Goal: Information Seeking & Learning: Learn about a topic

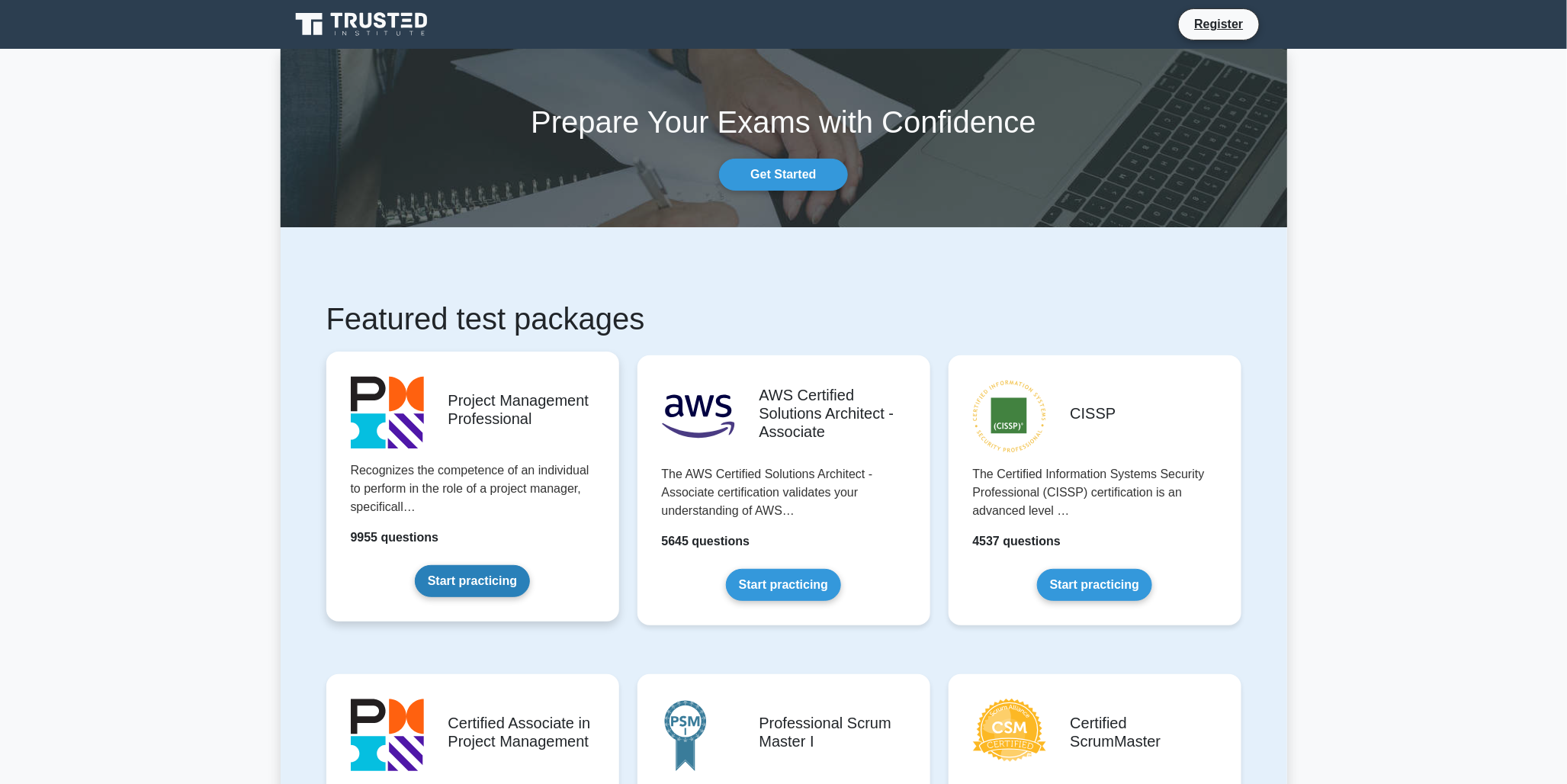
click at [504, 565] on link "Start practicing" at bounding box center [472, 581] width 115 height 32
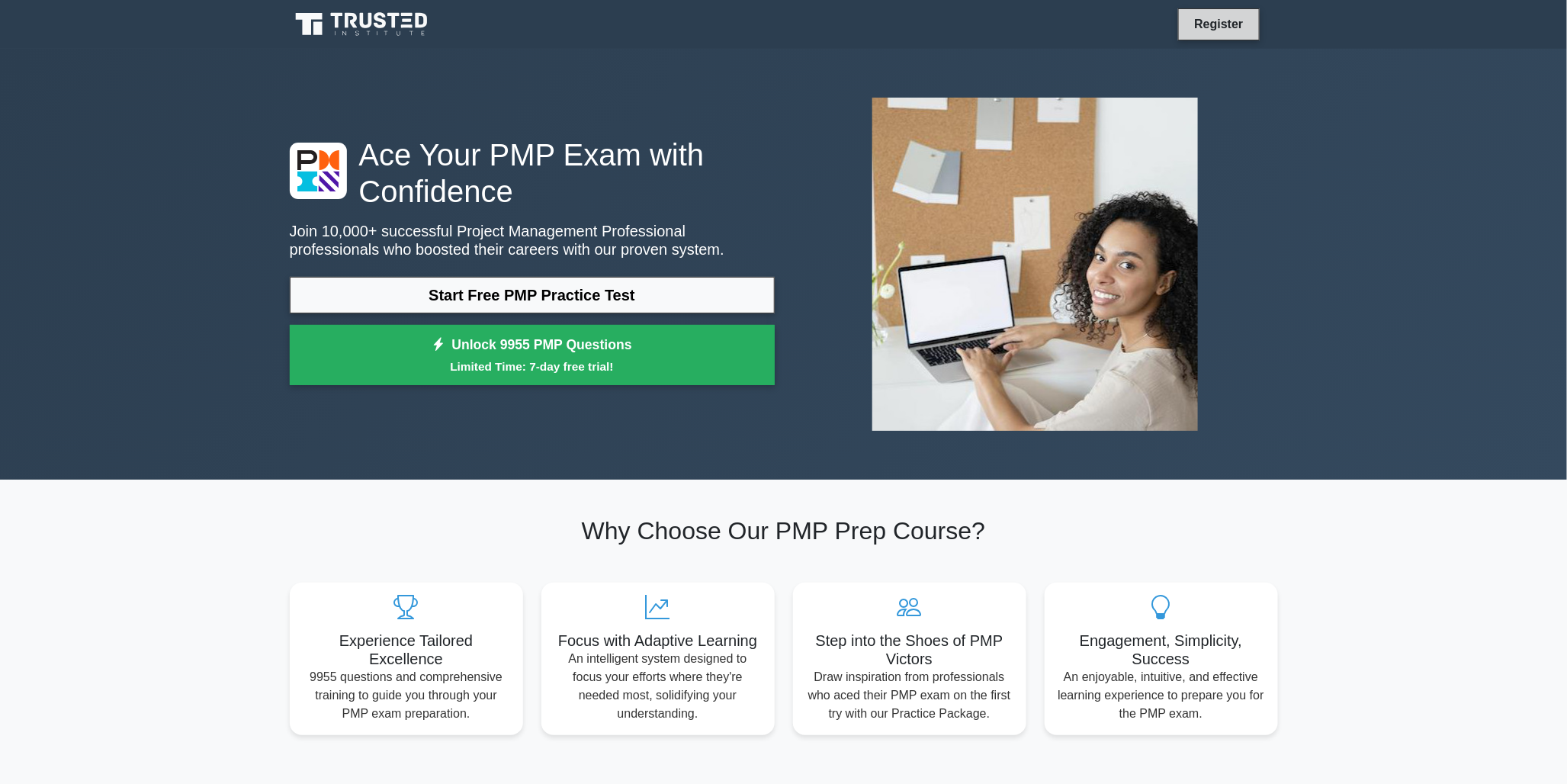
click at [1229, 23] on link "Register" at bounding box center [1219, 24] width 67 height 19
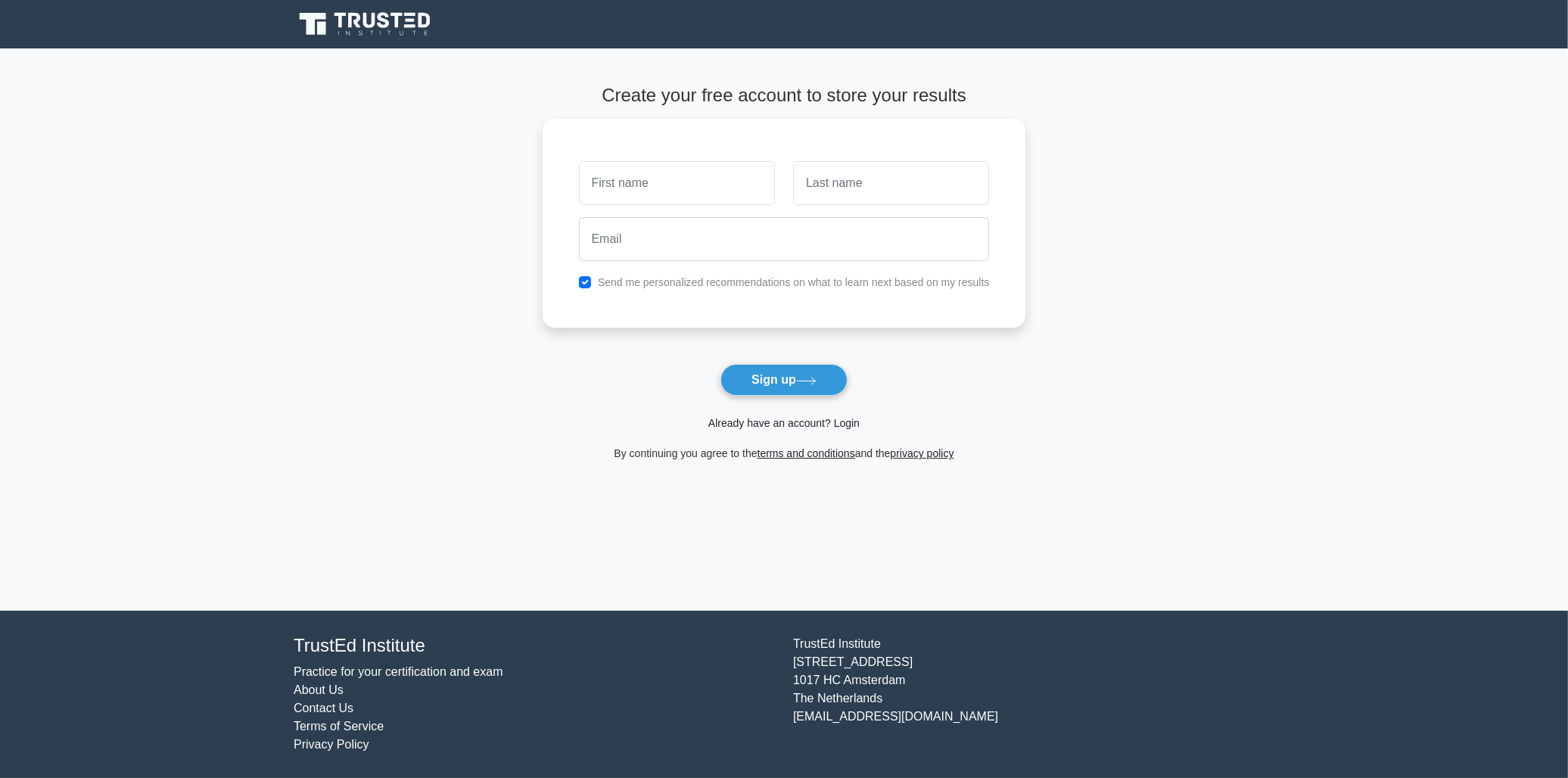
click at [814, 429] on link "Already have an account? Login" at bounding box center [784, 423] width 151 height 12
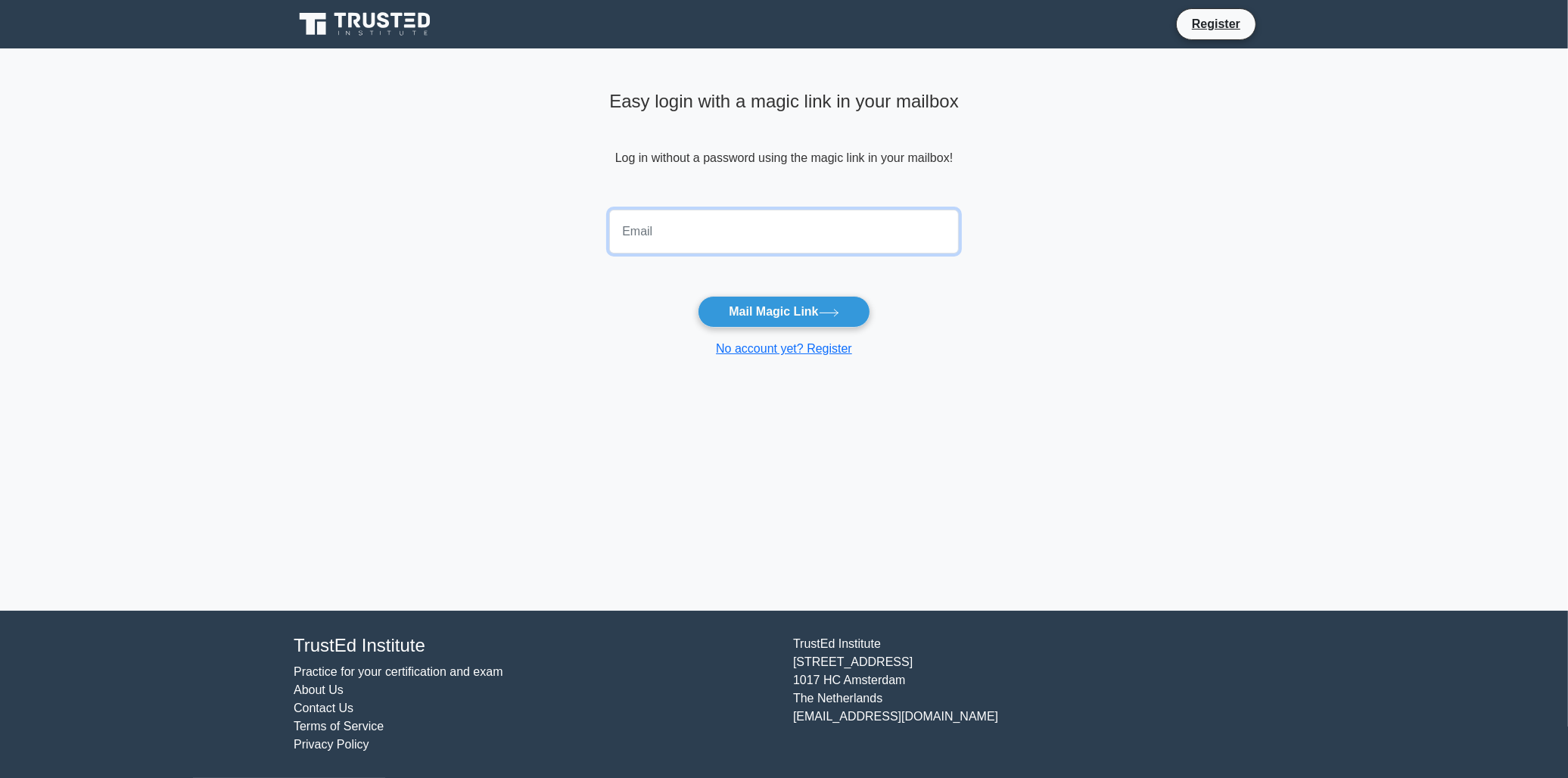
click at [682, 236] on input "email" at bounding box center [784, 231] width 350 height 44
type input "rocantony@gmail.com"
click at [740, 303] on button "Mail Magic Link" at bounding box center [783, 311] width 171 height 32
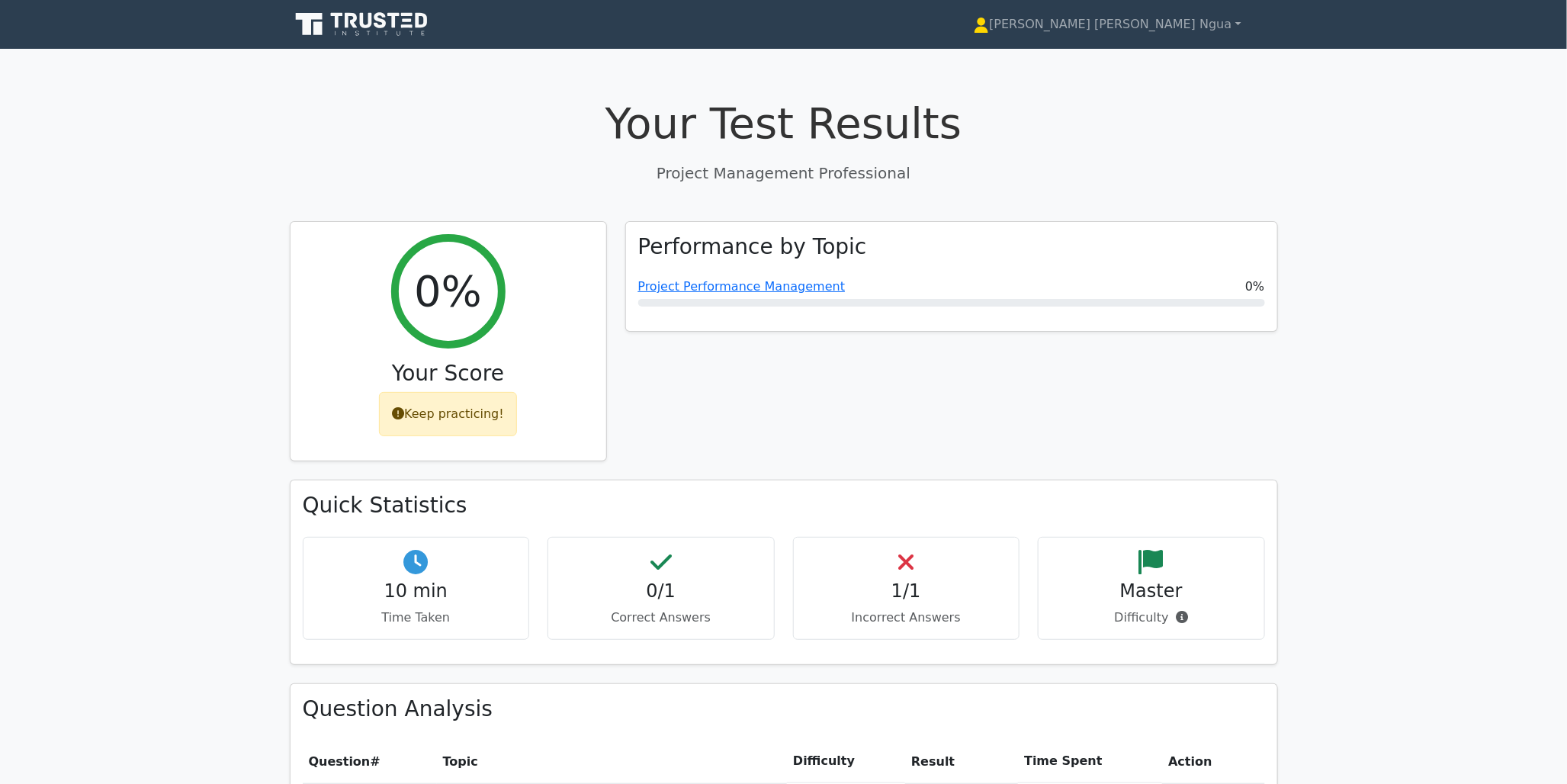
click at [377, 16] on icon at bounding box center [381, 20] width 13 height 16
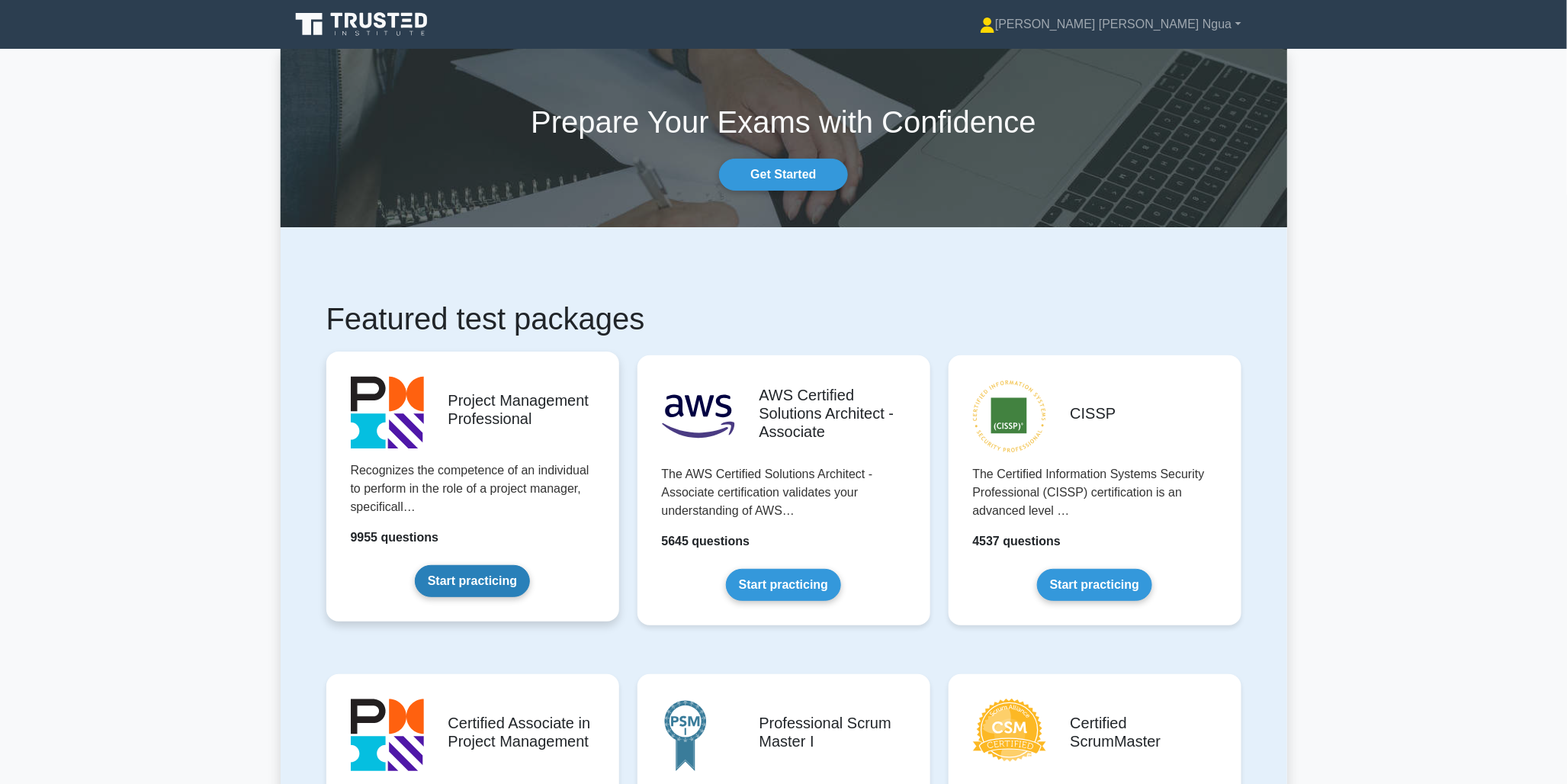
click at [448, 565] on link "Start practicing" at bounding box center [472, 581] width 115 height 32
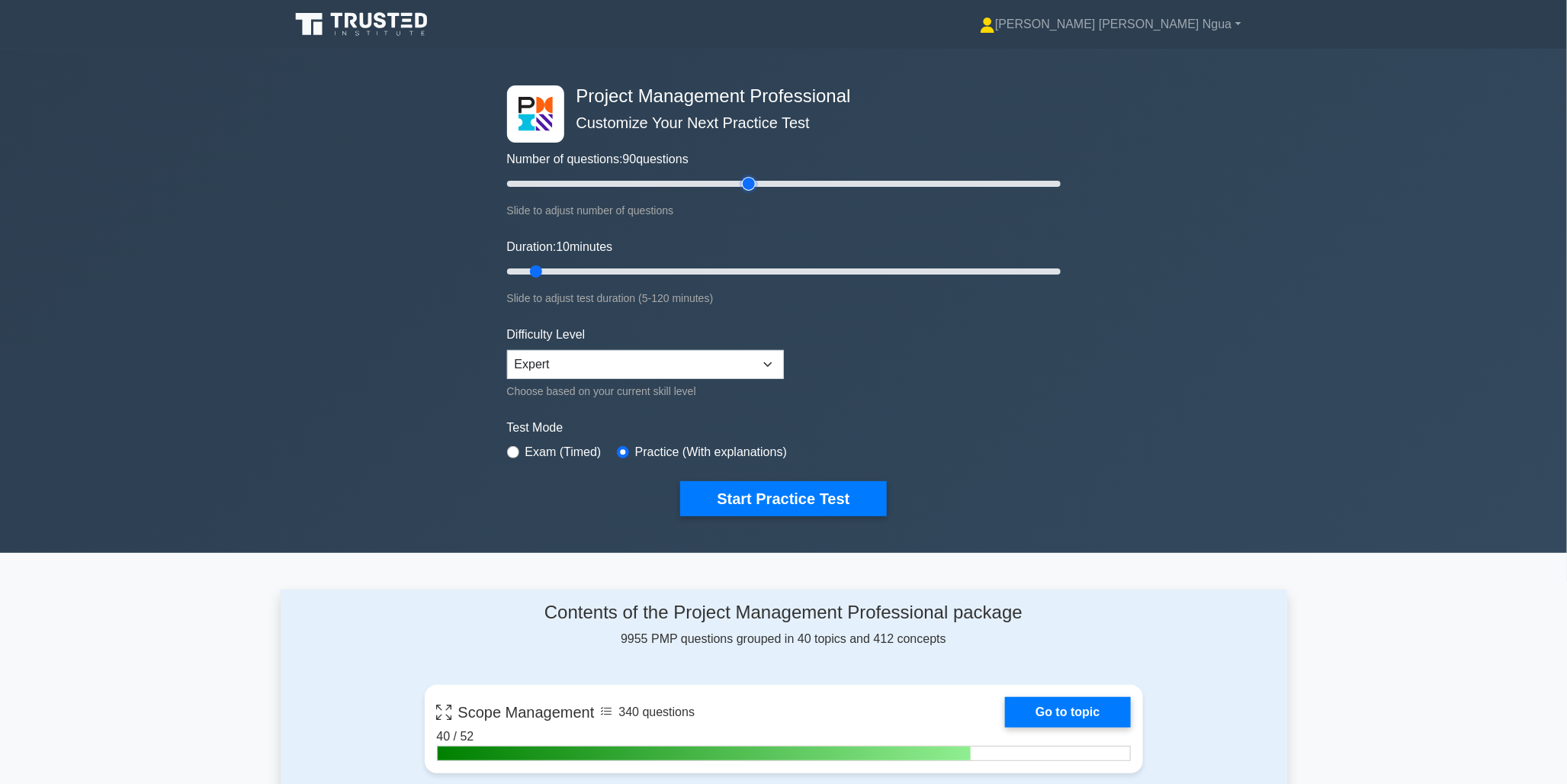
click at [753, 181] on input "Number of questions: 90 questions" at bounding box center [784, 183] width 554 height 18
click at [722, 184] on input "Number of questions: 80 questions" at bounding box center [784, 183] width 554 height 18
click at [708, 185] on input "Number of questions: 75 questions" at bounding box center [784, 183] width 554 height 18
click at [691, 184] on input "Number of questions: 70 questions" at bounding box center [784, 183] width 554 height 18
click at [677, 183] on input "Number of questions: 65 questions" at bounding box center [784, 183] width 554 height 18
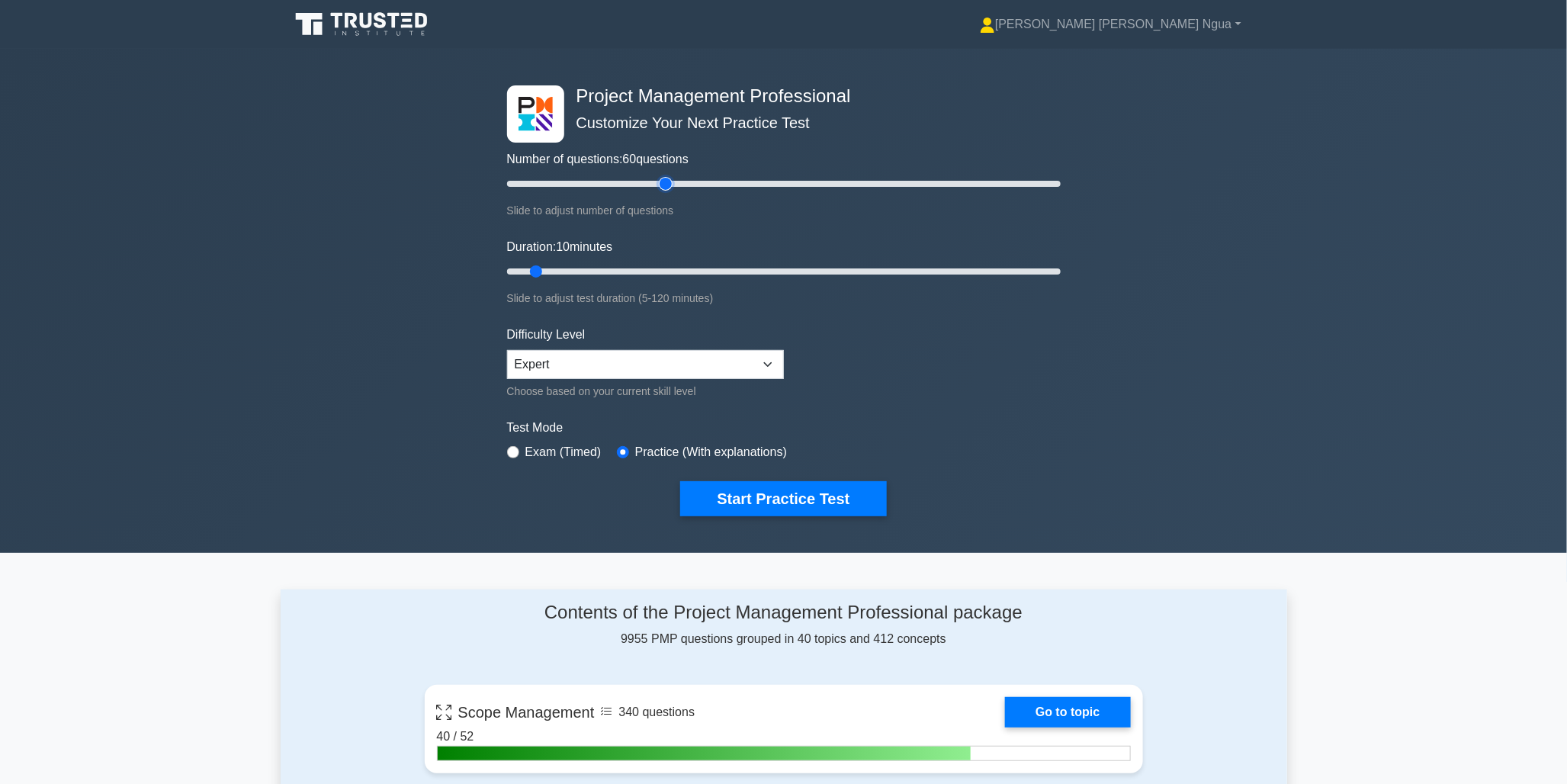
type input "60"
click at [666, 183] on input "Number of questions: 60 questions" at bounding box center [784, 183] width 554 height 18
click at [663, 267] on input "Duration: 35 minutes" at bounding box center [784, 270] width 554 height 18
type input "30"
click at [640, 269] on input "Duration: 35 minutes" at bounding box center [784, 270] width 554 height 18
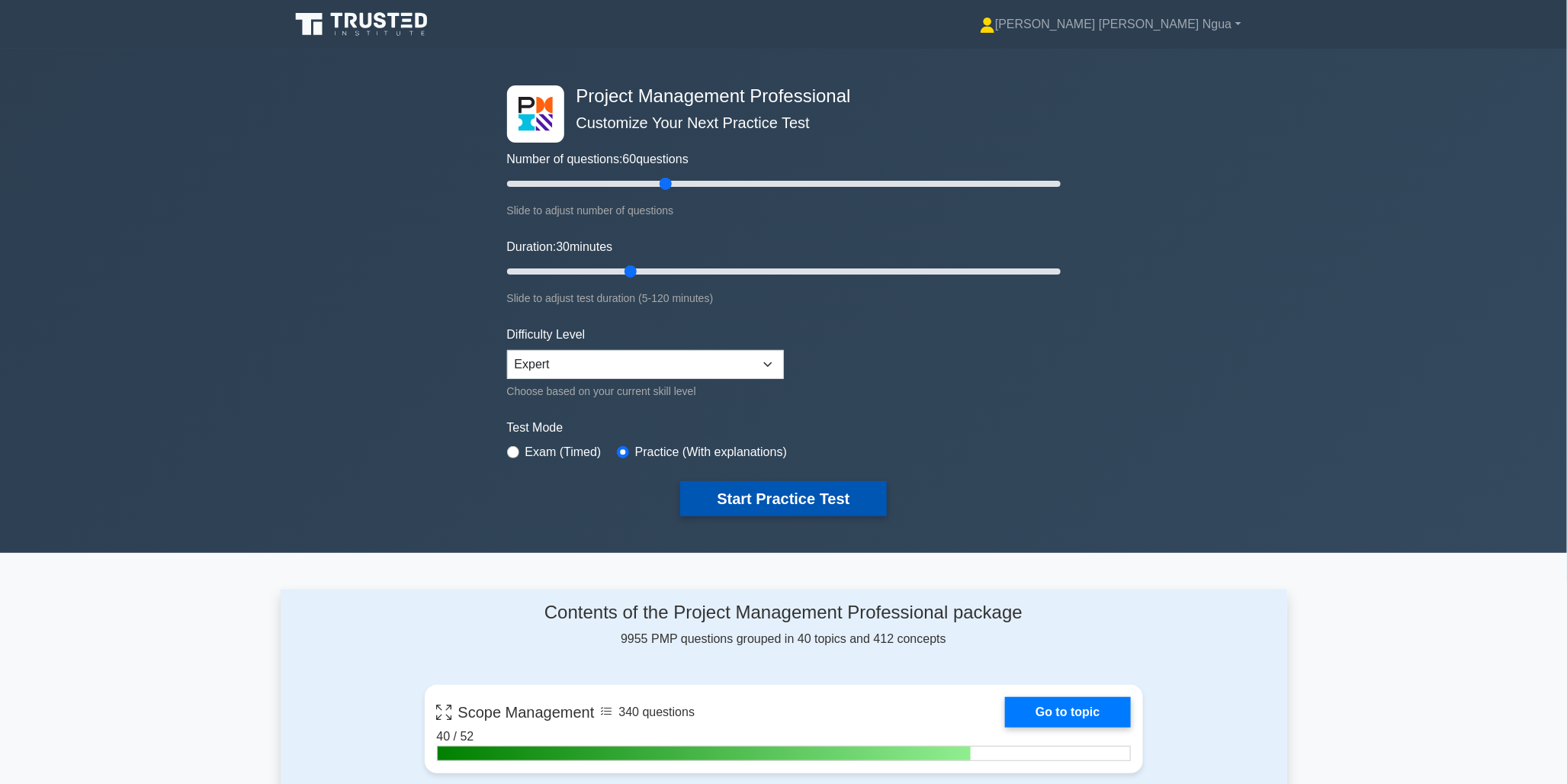
click at [744, 496] on button "Start Practice Test" at bounding box center [783, 498] width 206 height 35
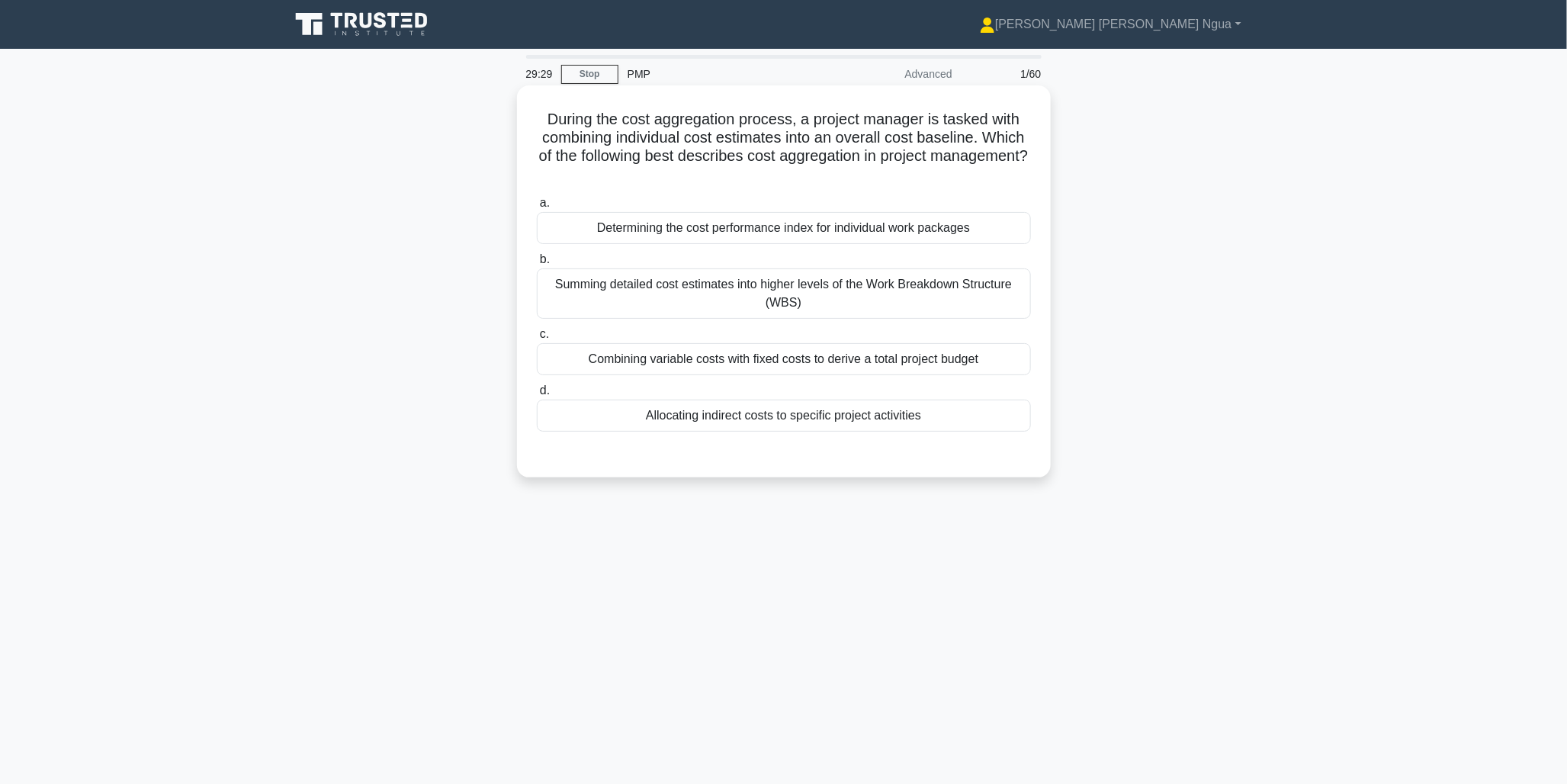
click at [683, 298] on div "Summing detailed cost estimates into higher levels of the Work Breakdown Struct…" at bounding box center [784, 293] width 494 height 50
click at [537, 264] on input "b. Summing detailed cost estimates into higher levels of the Work Breakdown Str…" at bounding box center [537, 260] width 0 height 10
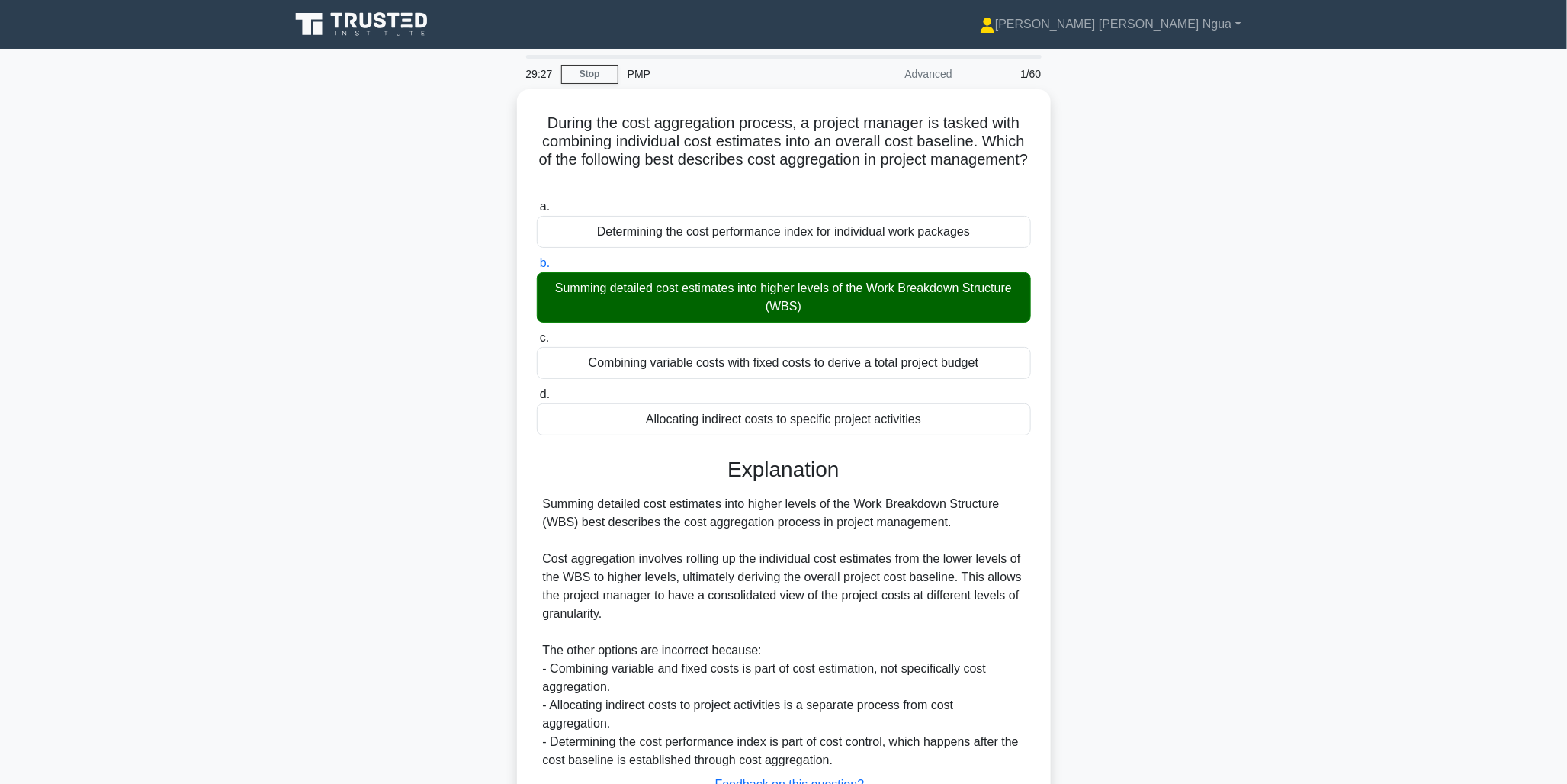
scroll to position [138, 0]
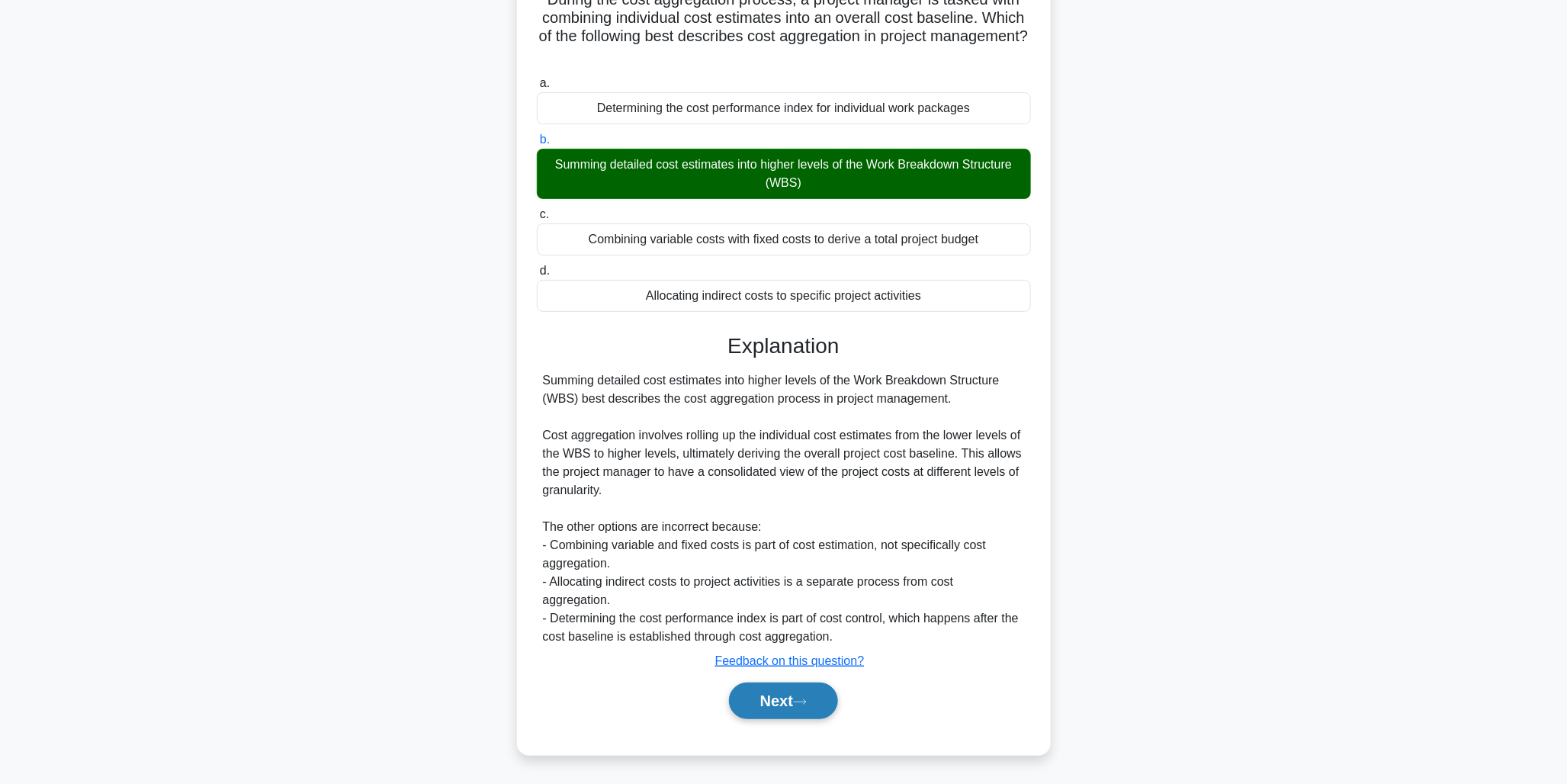
click at [766, 713] on button "Next" at bounding box center [783, 700] width 109 height 37
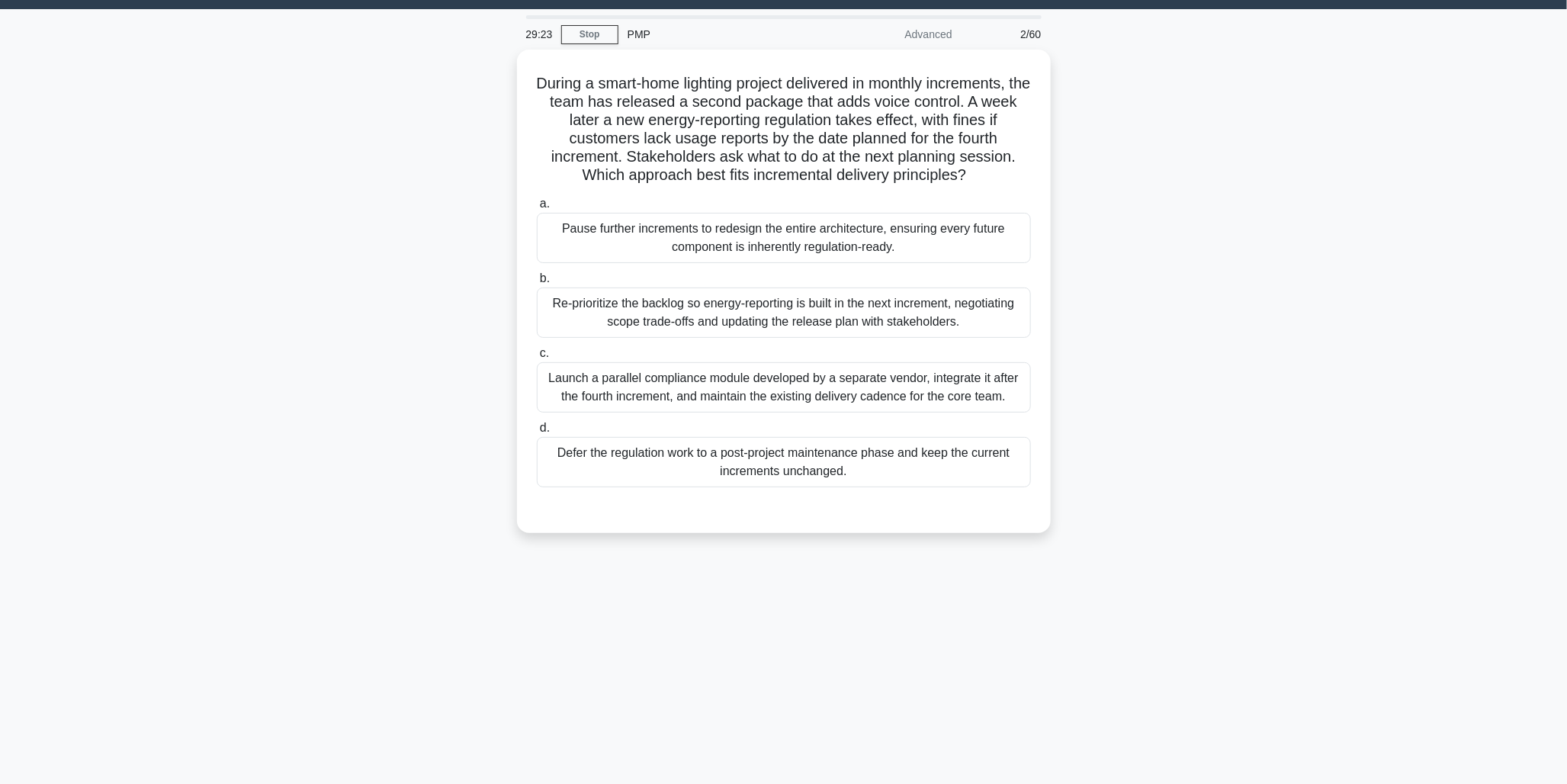
scroll to position [39, 0]
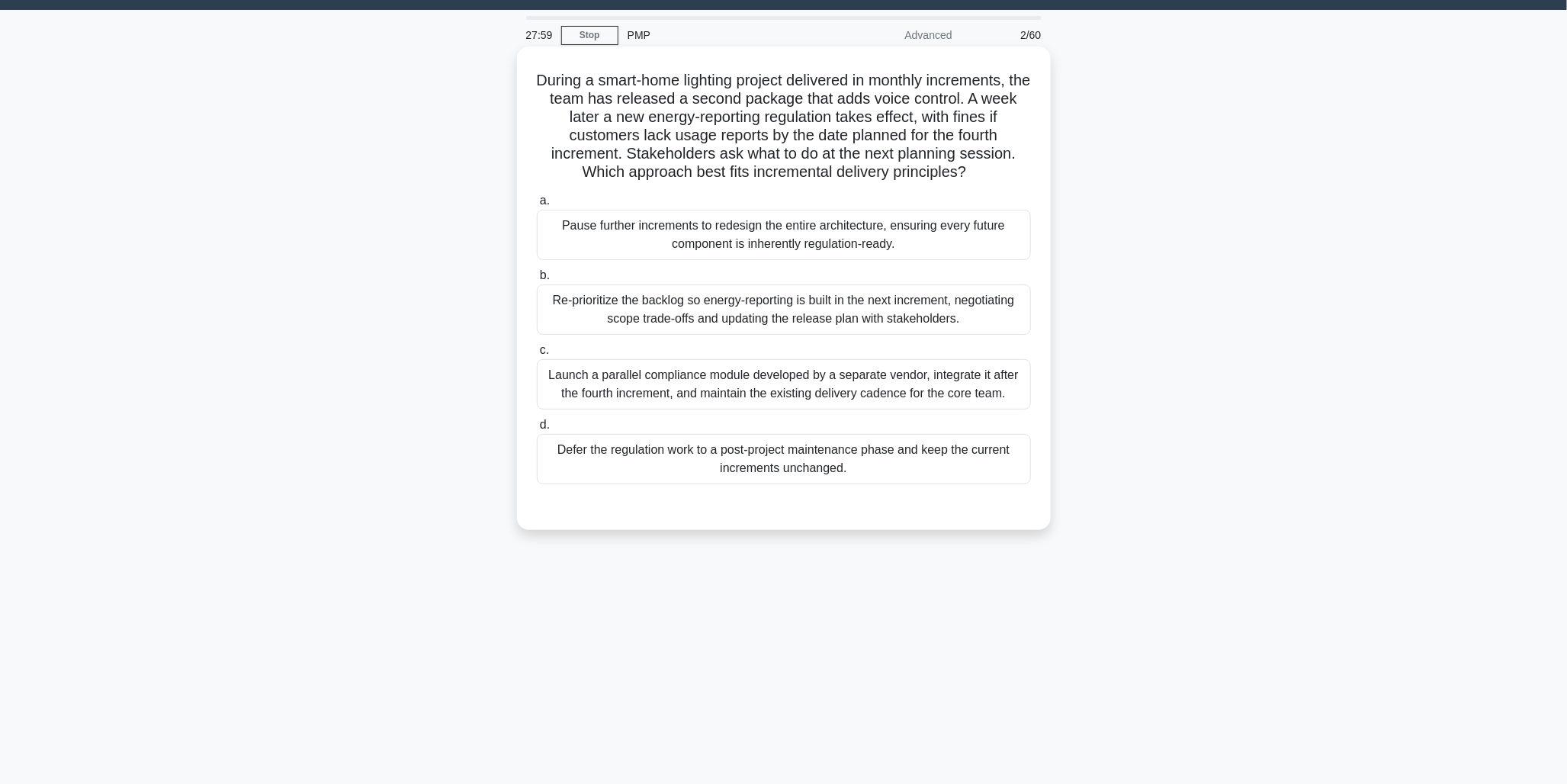
click at [771, 337] on div "a. Pause further increments to redesign the entire architecture, ensuring every…" at bounding box center [784, 338] width 512 height 299
click at [771, 322] on div "Re-prioritize the backlog so energy-reporting is built in the next increment, n…" at bounding box center [784, 310] width 494 height 50
click at [537, 281] on input "b. Re-prioritize the backlog so energy-reporting is built in the next increment…" at bounding box center [537, 275] width 0 height 10
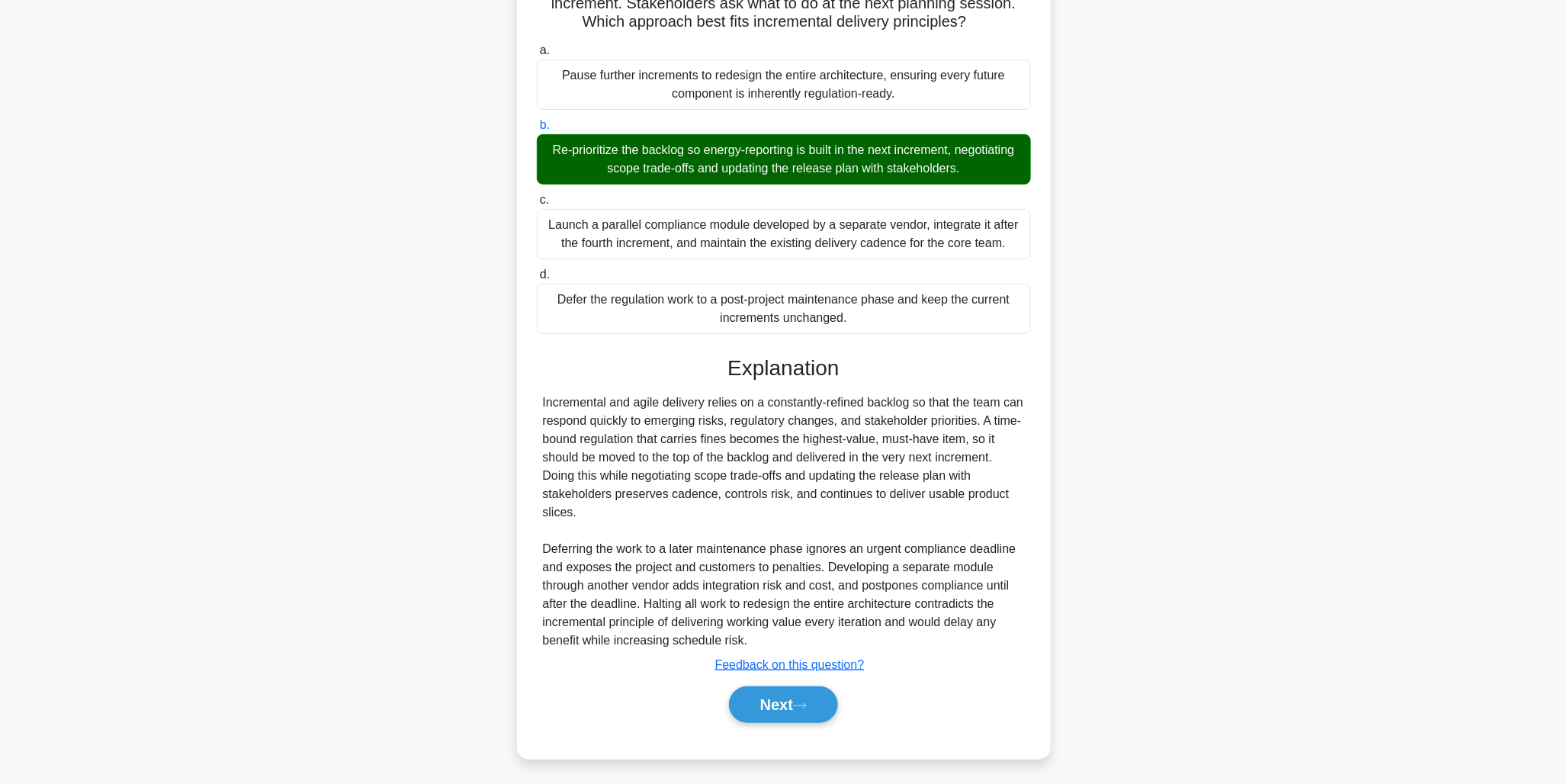
scroll to position [230, 0]
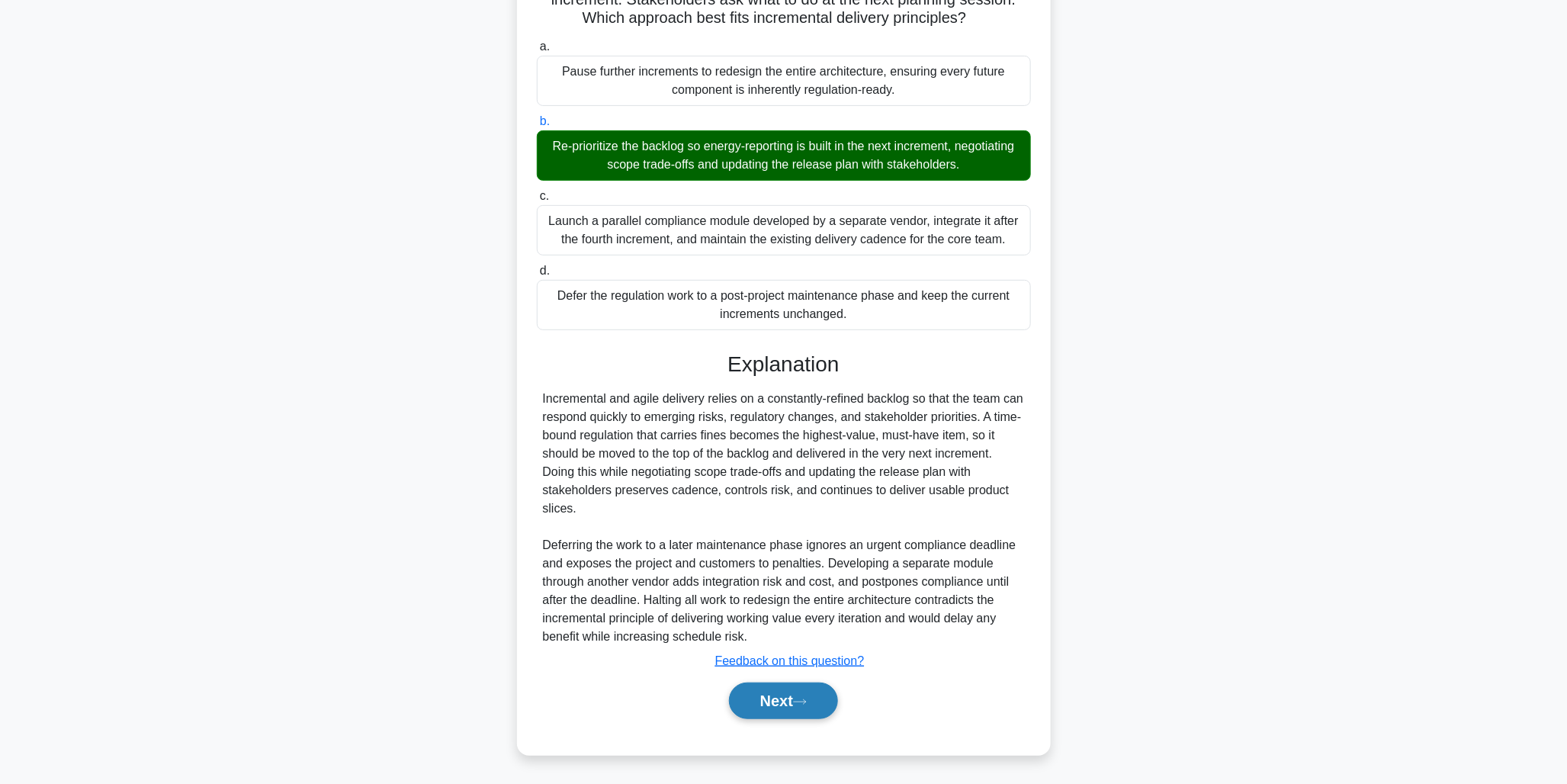
click at [780, 692] on button "Next" at bounding box center [783, 700] width 109 height 37
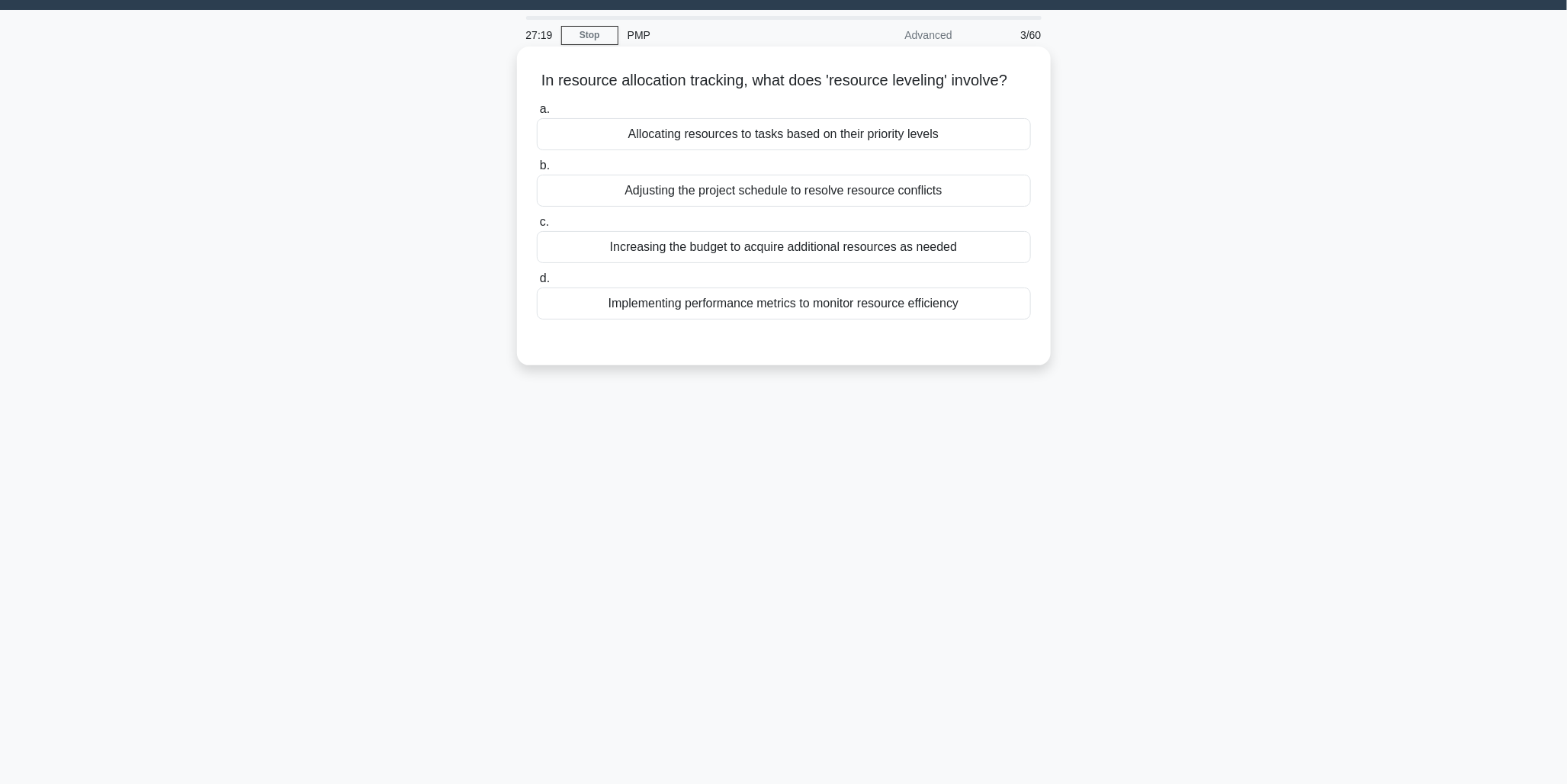
click at [828, 206] on div "Adjusting the project schedule to resolve resource conflicts" at bounding box center [784, 190] width 494 height 32
click at [537, 170] on input "b. Adjusting the project schedule to resolve resource conflicts" at bounding box center [537, 166] width 0 height 10
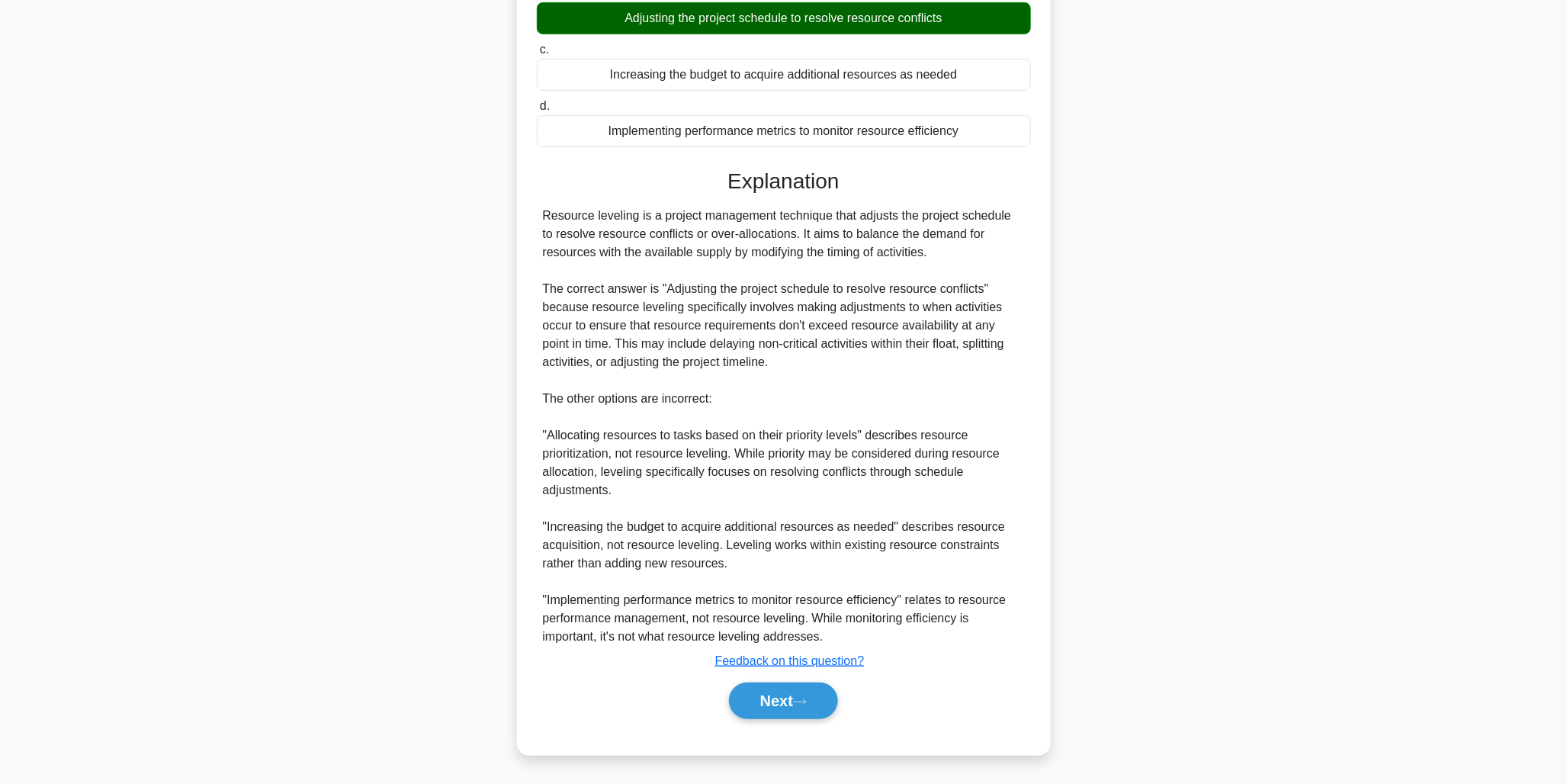
scroll to position [248, 0]
click at [771, 707] on button "Next" at bounding box center [783, 700] width 109 height 37
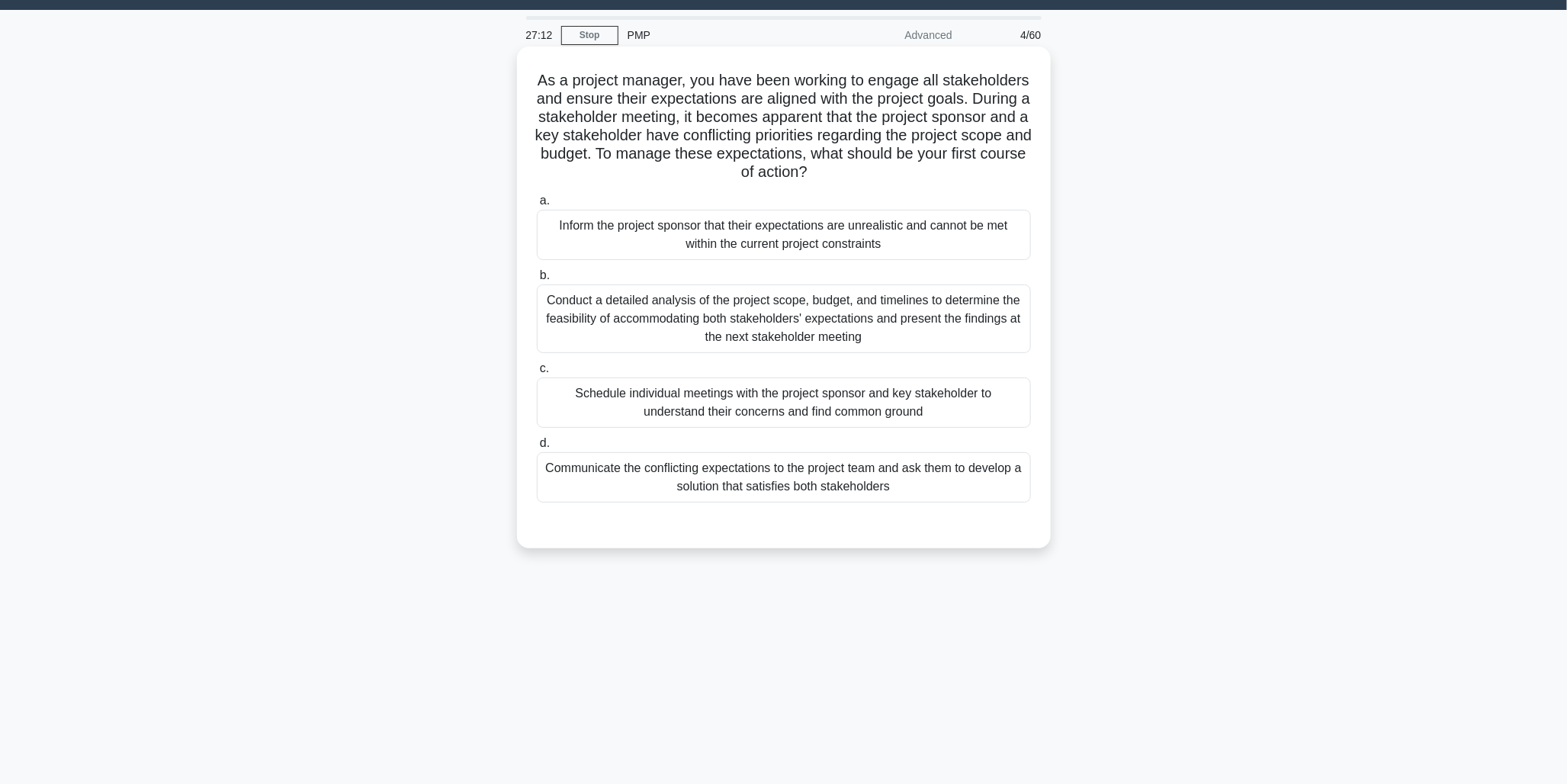
scroll to position [0, 0]
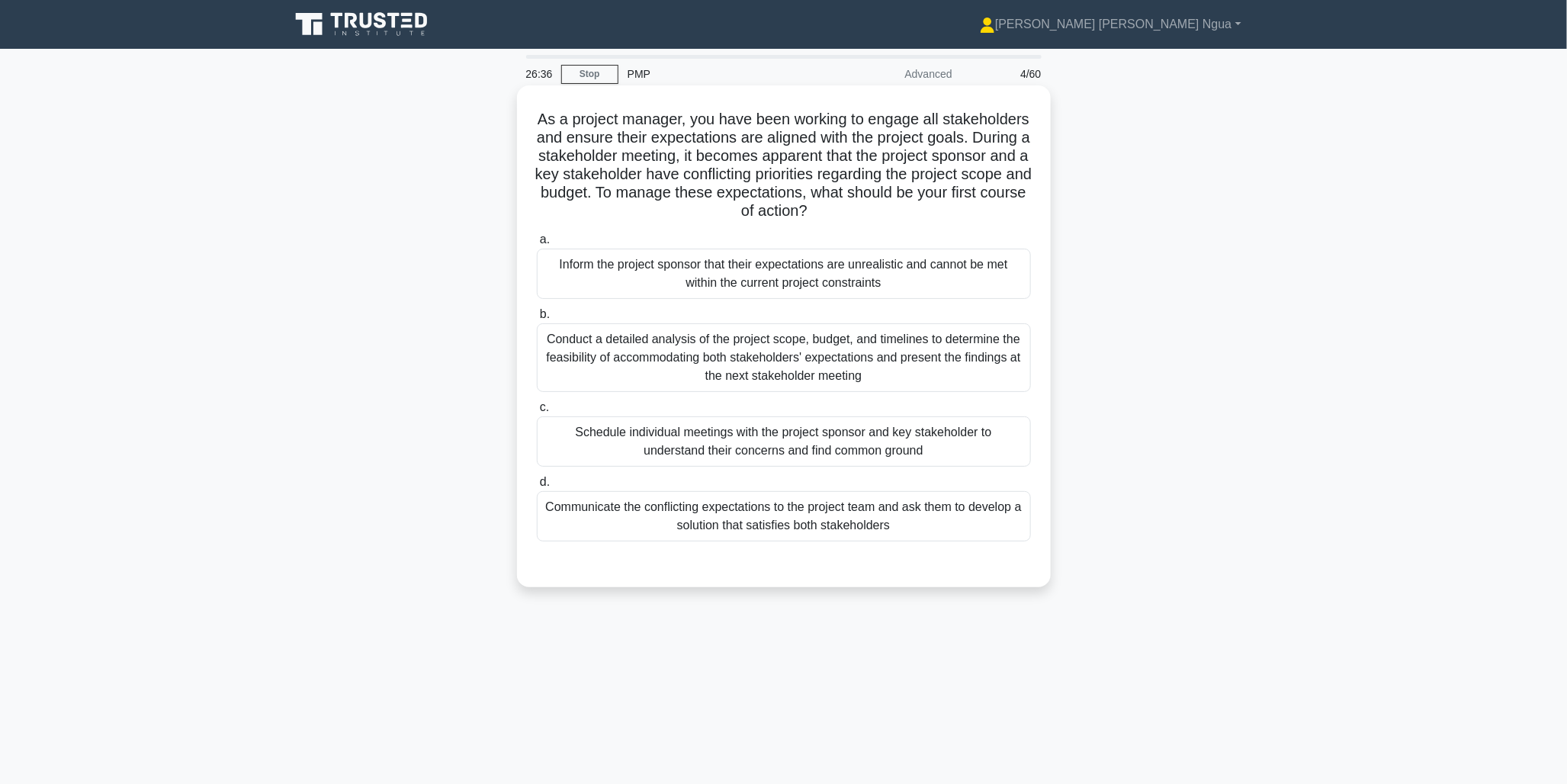
click at [803, 359] on div "Conduct a detailed analysis of the project scope, budget, and timelines to dete…" at bounding box center [784, 358] width 494 height 69
click at [537, 320] on input "b. Conduct a detailed analysis of the project scope, budget, and timelines to d…" at bounding box center [537, 314] width 0 height 10
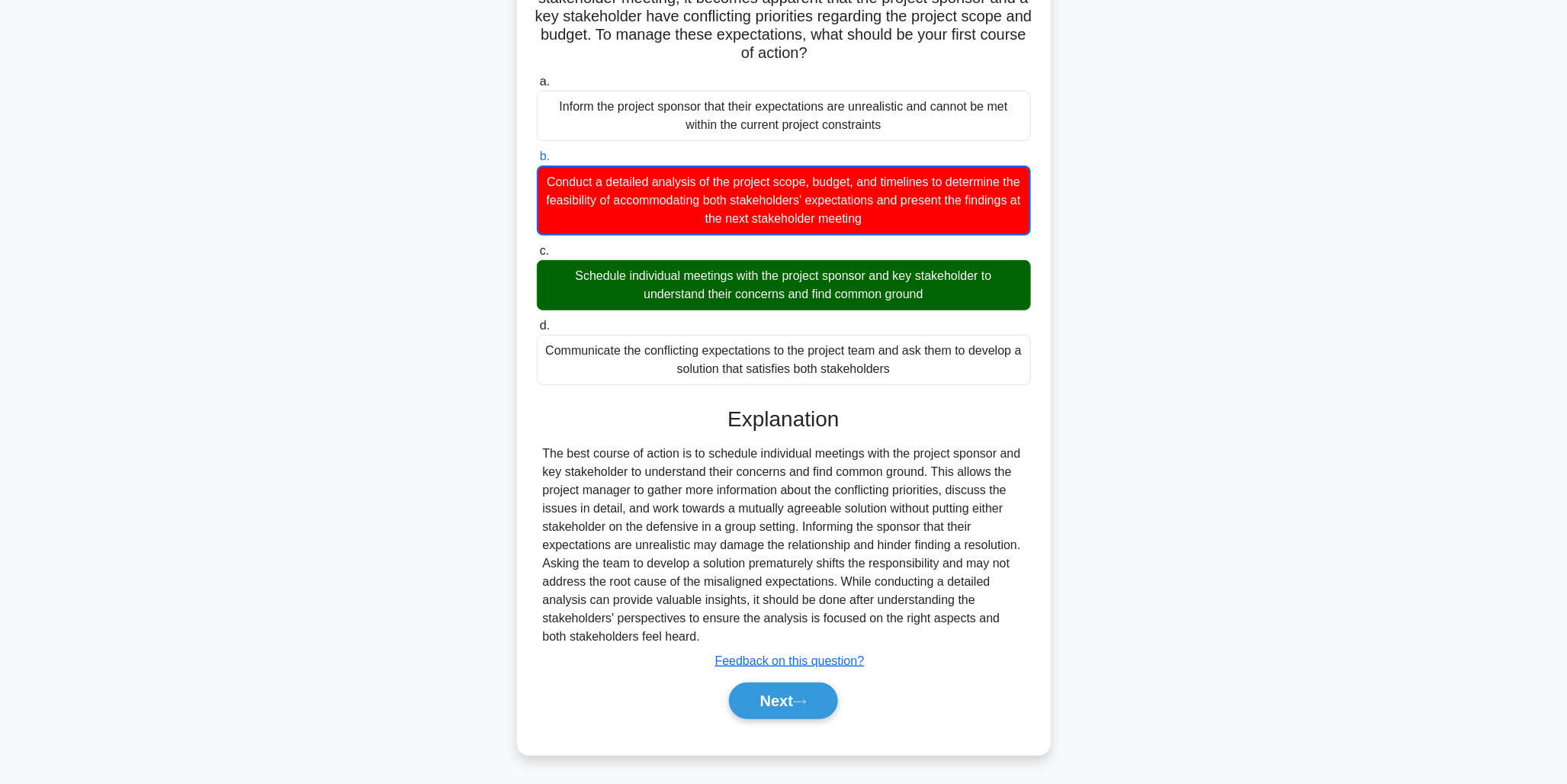
scroll to position [175, 0]
click at [770, 697] on button "Next" at bounding box center [783, 700] width 109 height 37
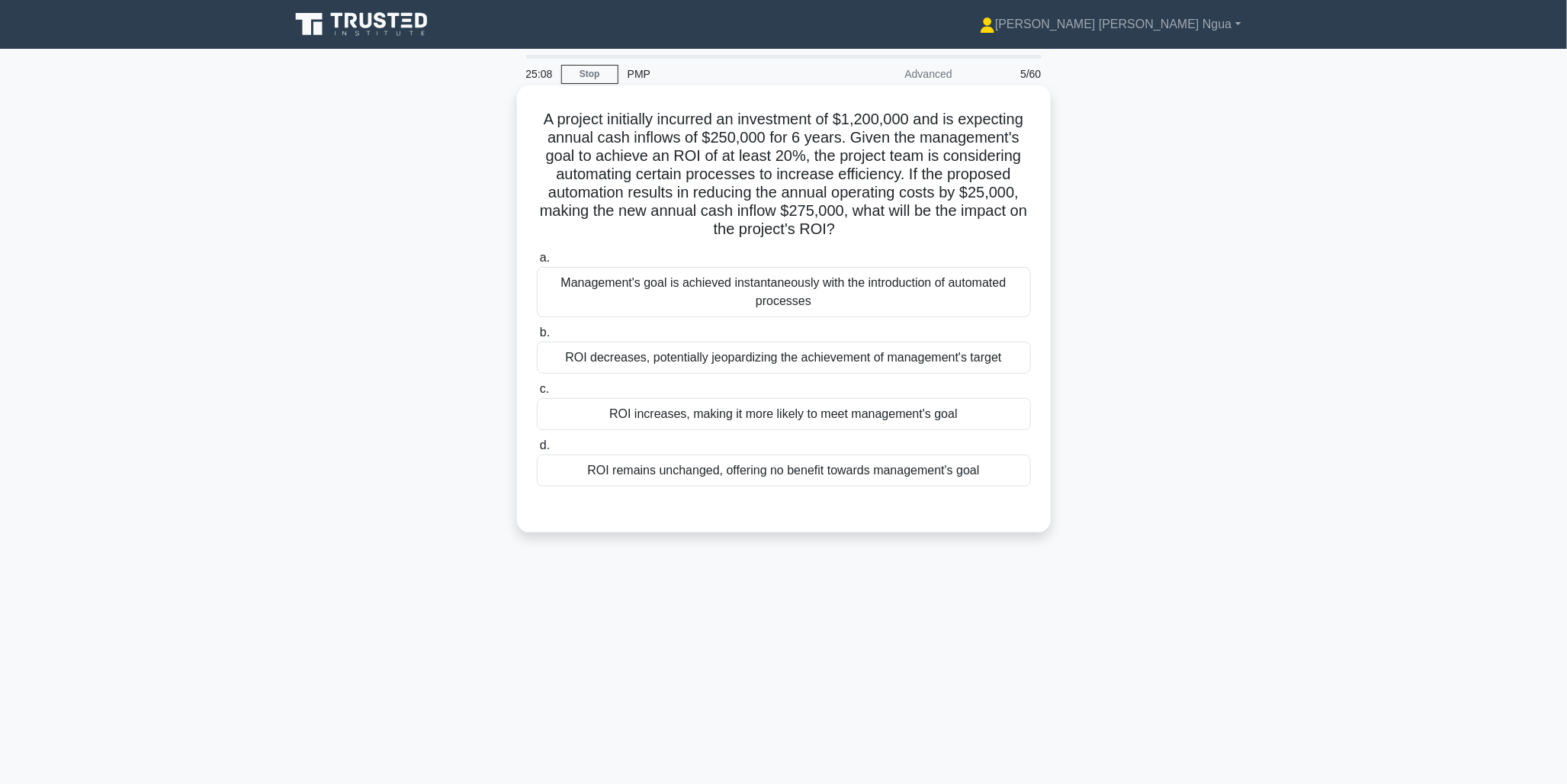
scroll to position [39, 0]
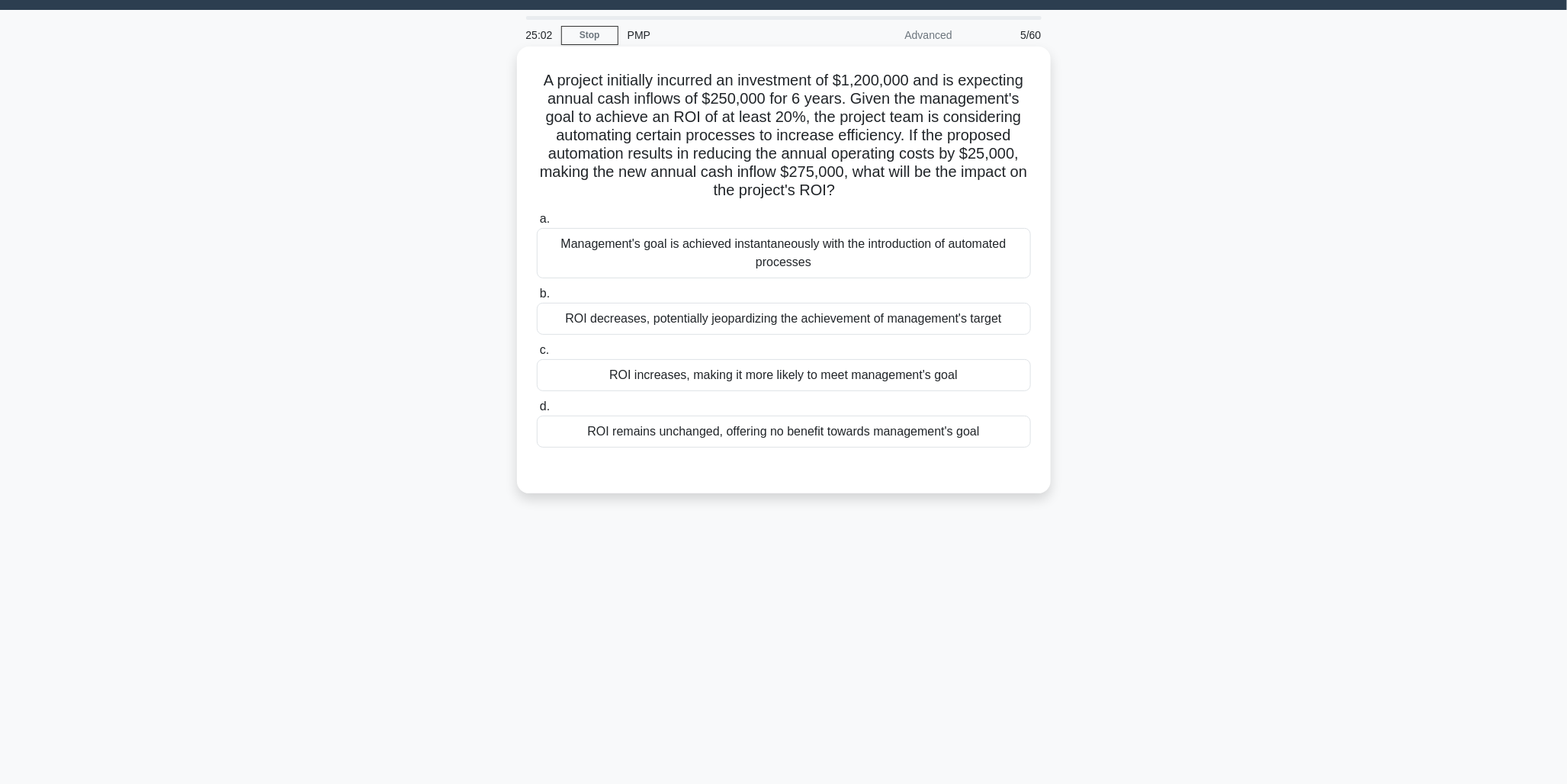
click at [689, 378] on div "ROI increases, making it more likely to meet management's goal" at bounding box center [784, 374] width 494 height 32
click at [537, 355] on input "c. ROI increases, making it more likely to meet management's goal" at bounding box center [537, 350] width 0 height 10
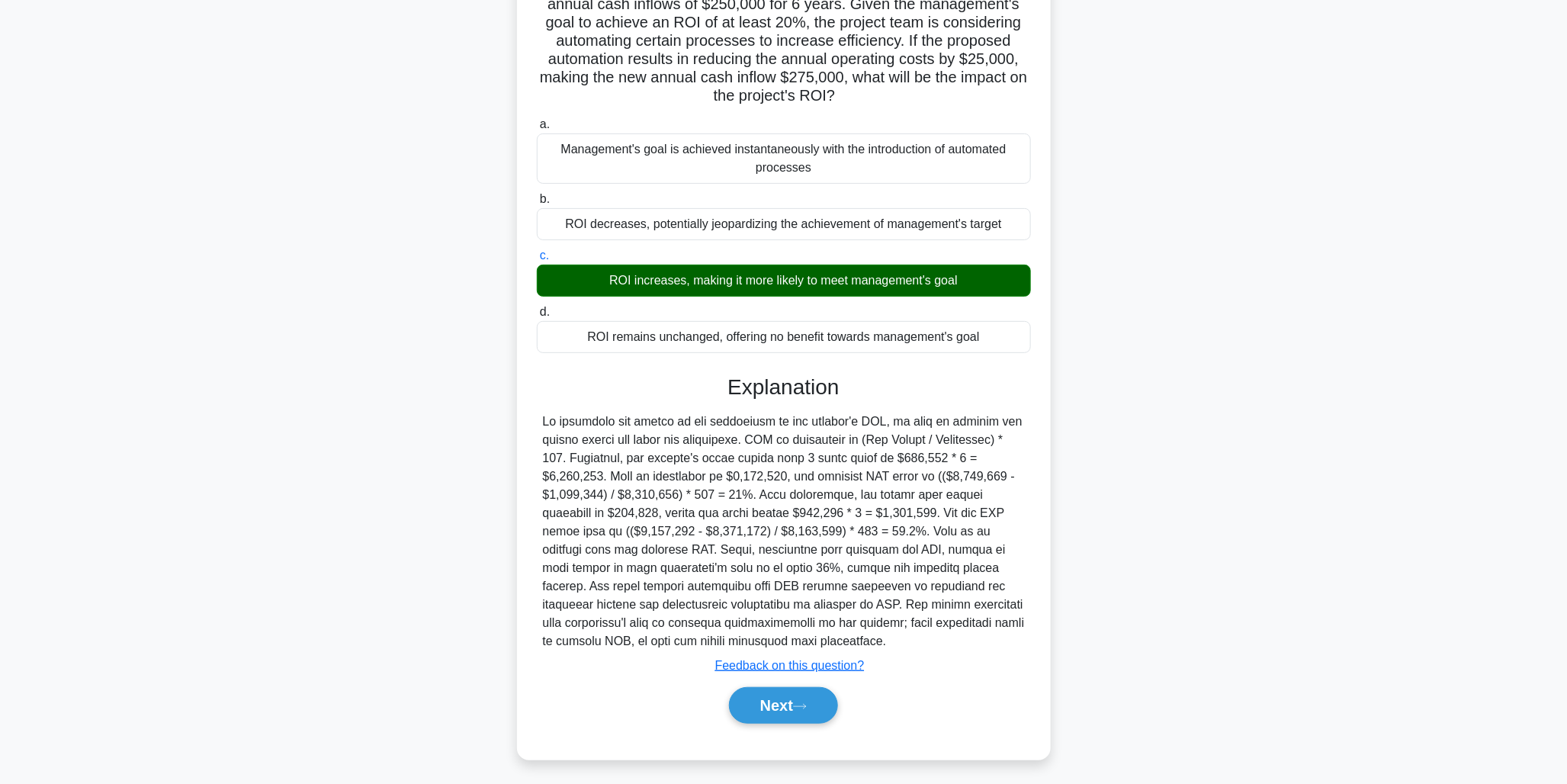
scroll to position [134, 0]
click at [778, 723] on button "Next" at bounding box center [783, 704] width 109 height 37
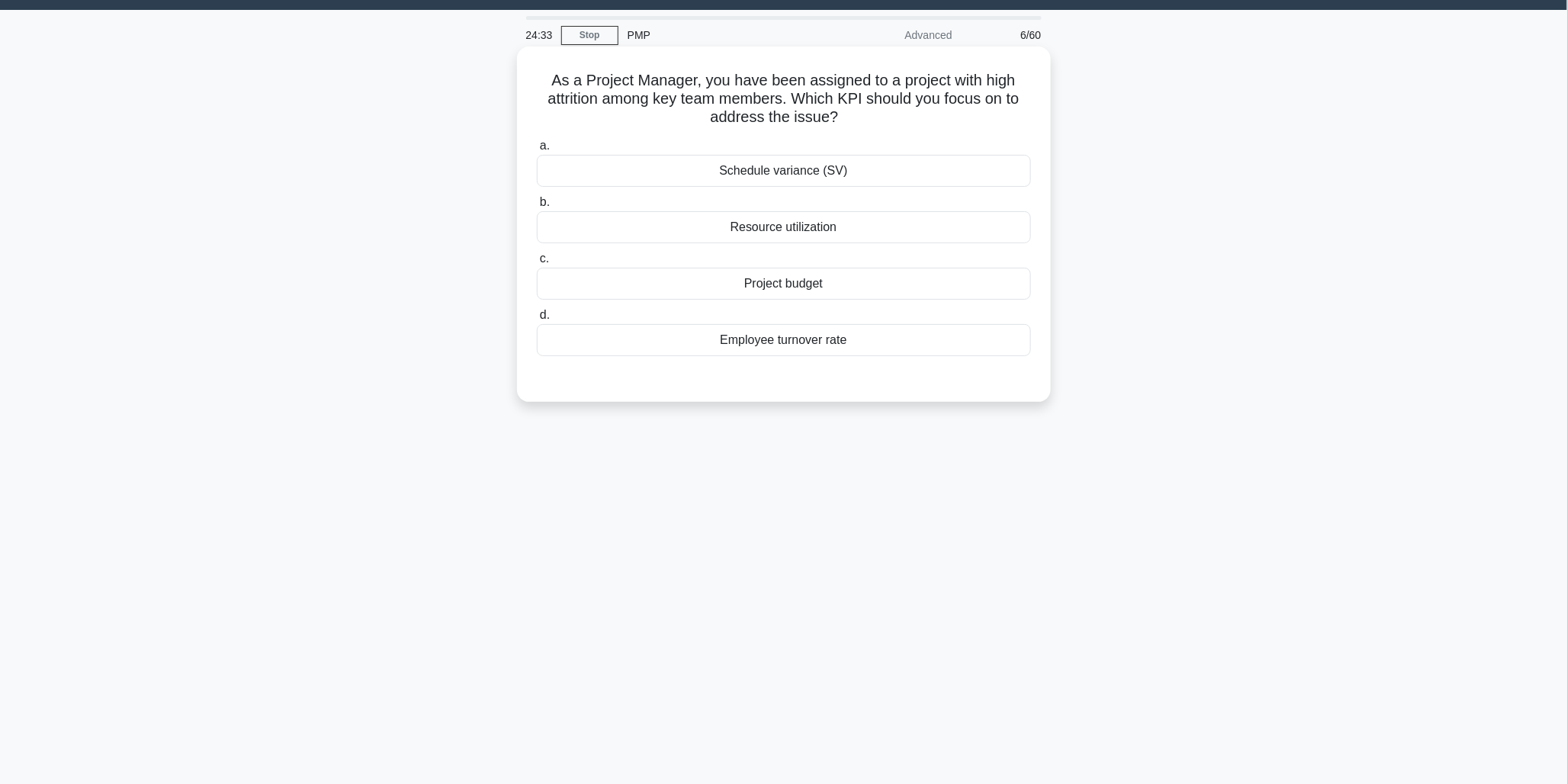
click at [812, 163] on div "Schedule variance (SV)" at bounding box center [784, 170] width 494 height 32
click at [537, 151] on input "a. Schedule variance (SV)" at bounding box center [537, 145] width 0 height 10
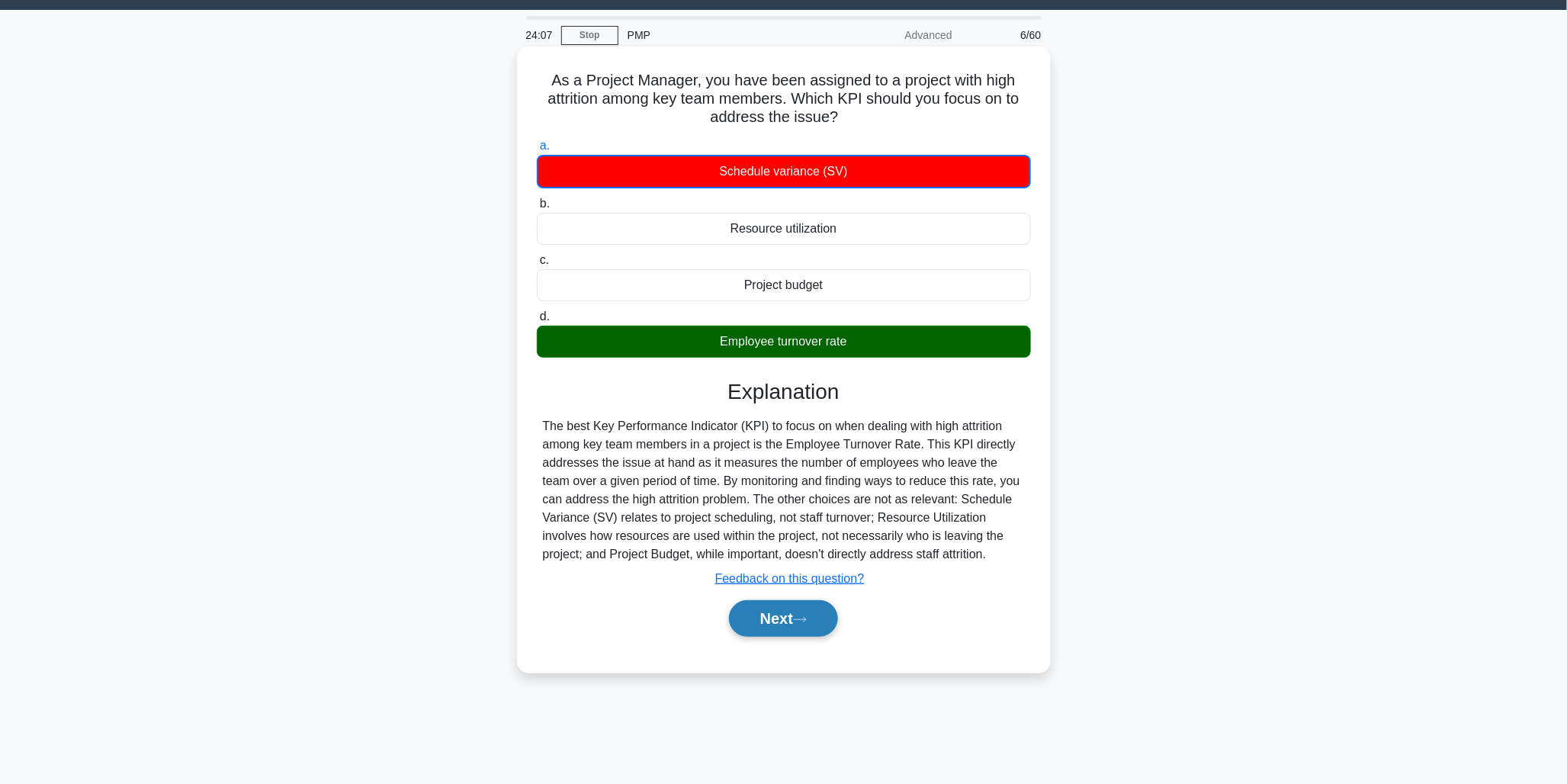
click at [811, 636] on button "Next" at bounding box center [783, 618] width 109 height 37
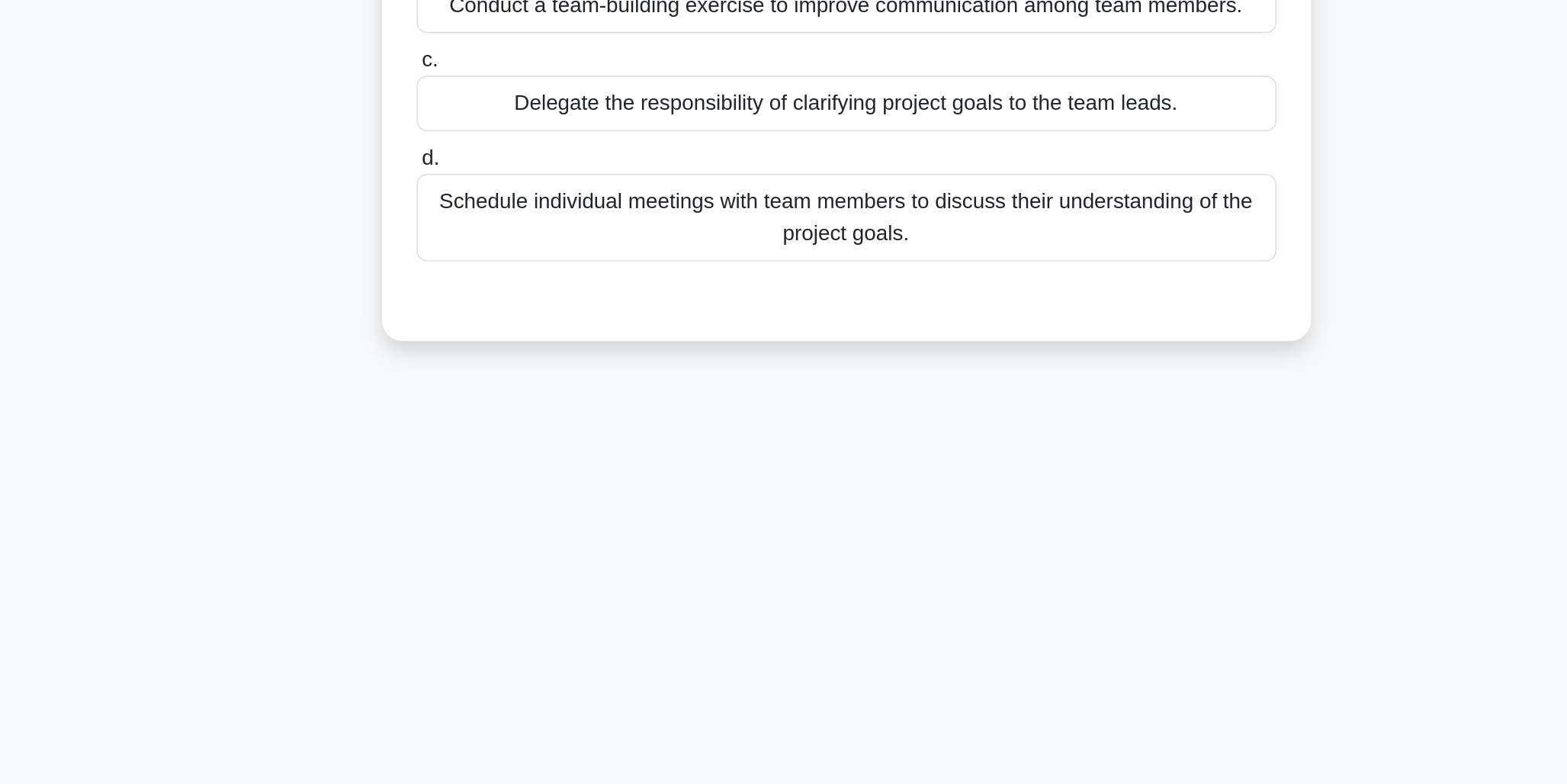
click at [738, 396] on div "Schedule individual meetings with team members to discuss their understanding o…" at bounding box center [784, 385] width 494 height 50
click at [537, 356] on input "d. Schedule individual meetings with team members to discuss their understandin…" at bounding box center [537, 352] width 0 height 10
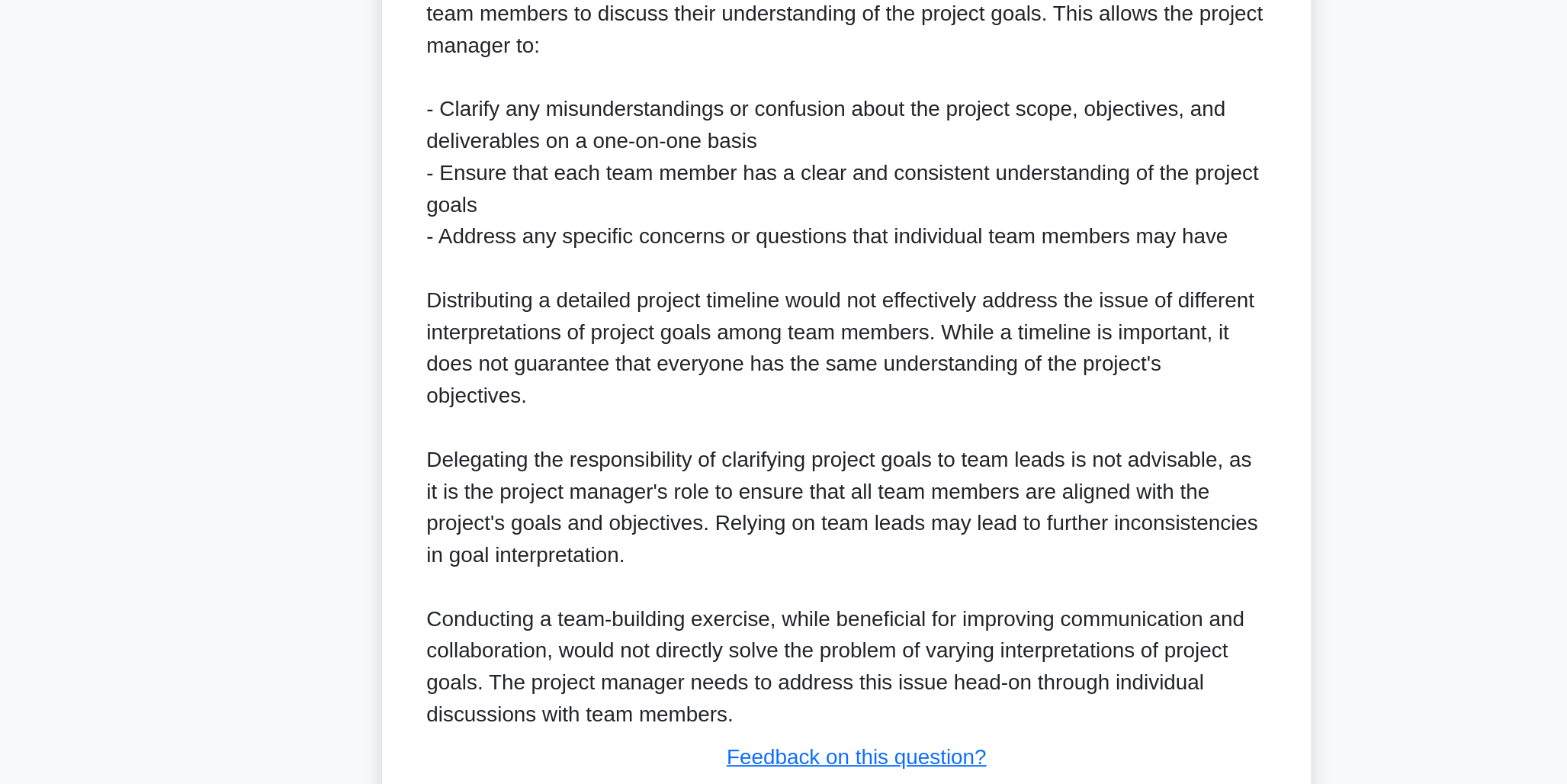
scroll to position [339, 0]
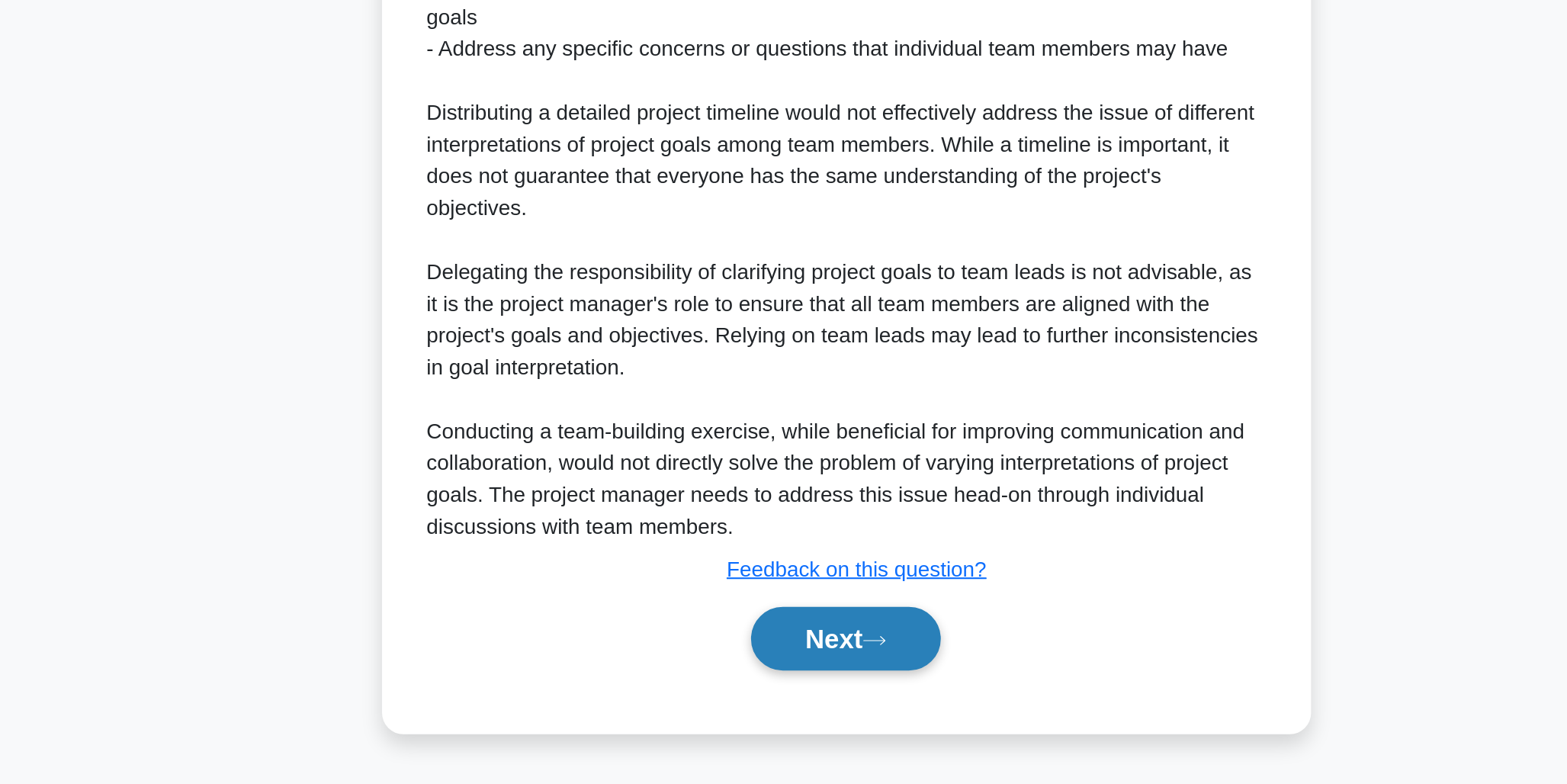
click at [777, 702] on button "Next" at bounding box center [783, 700] width 109 height 37
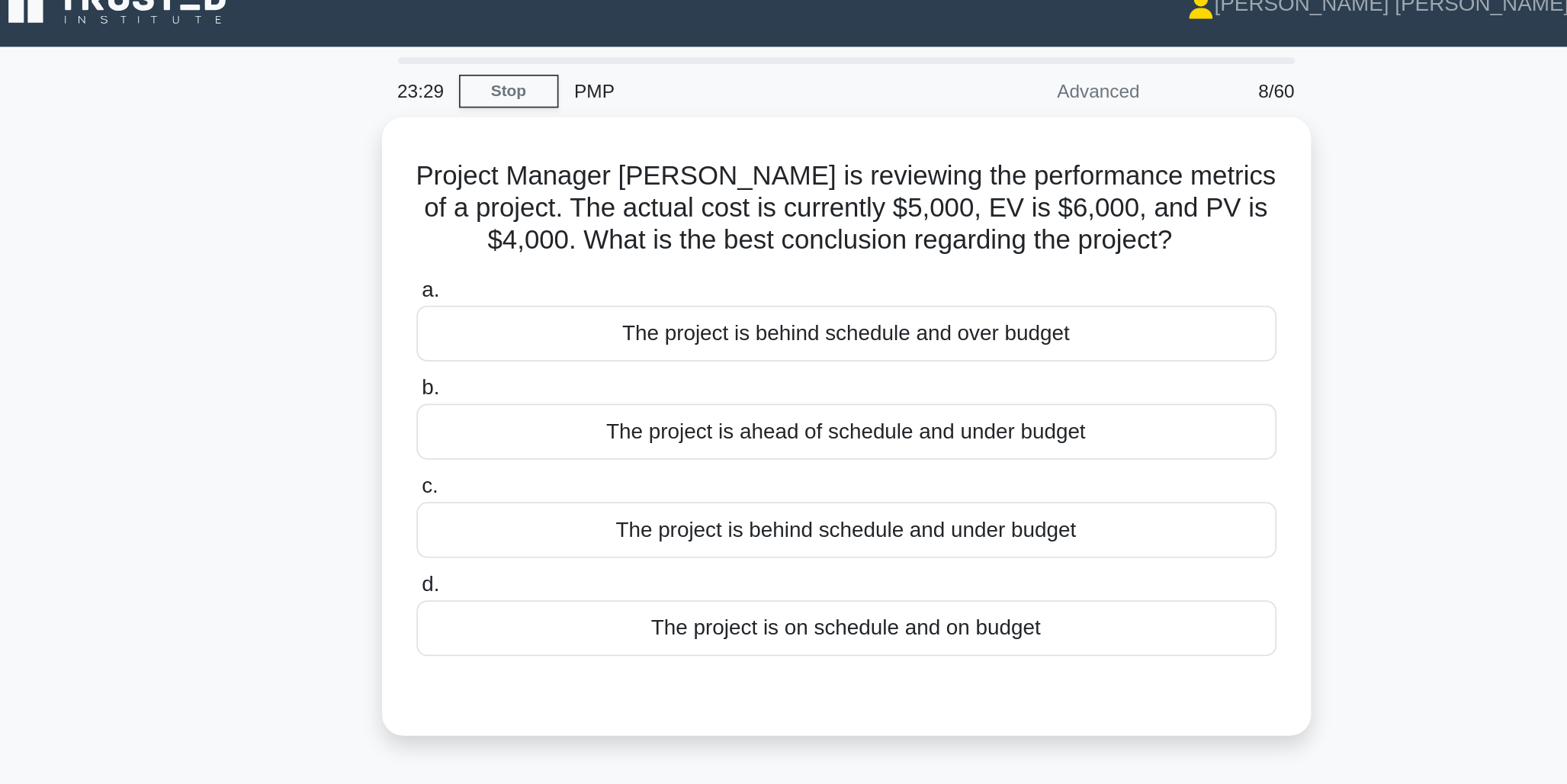
scroll to position [9, 0]
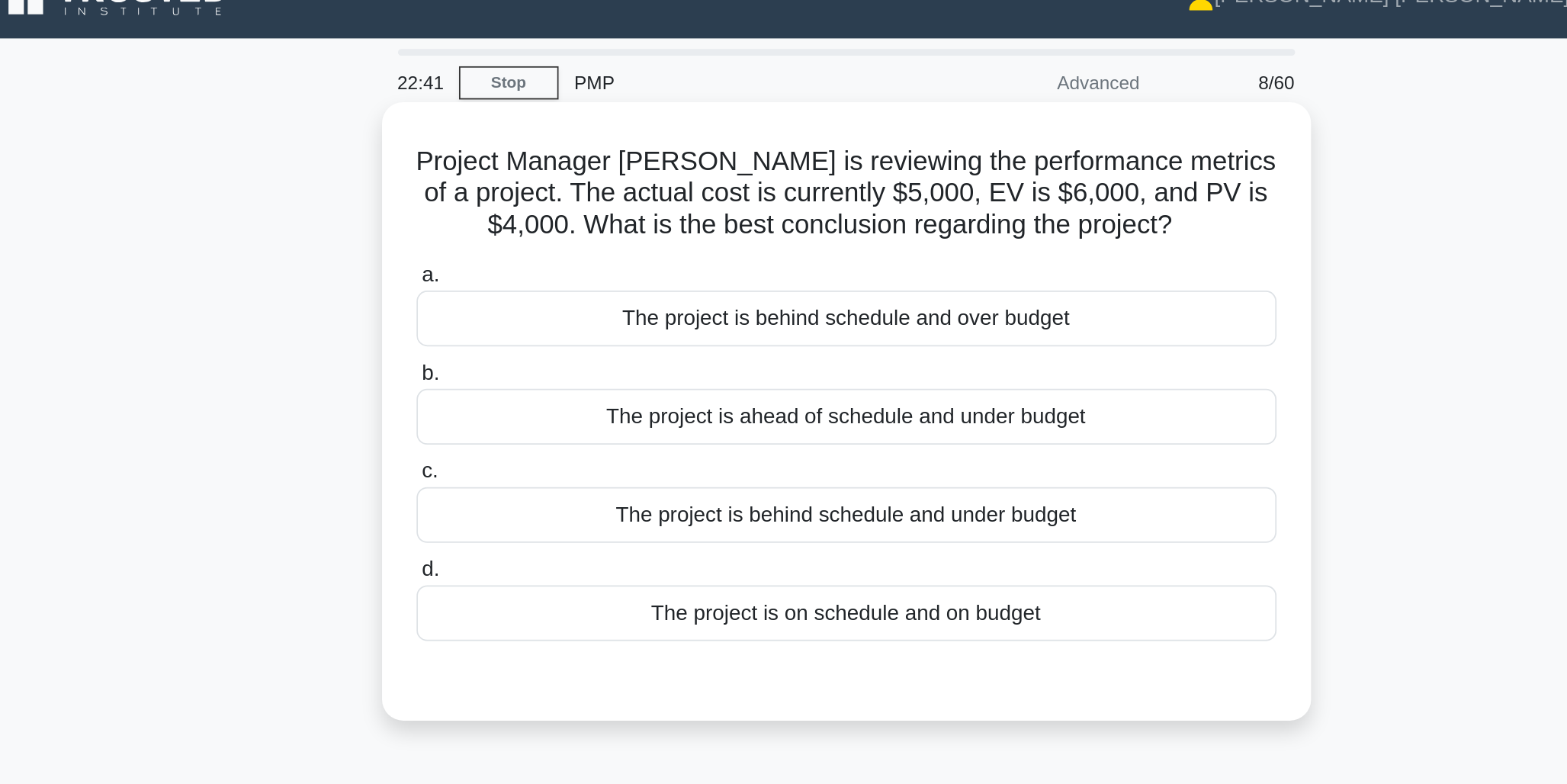
click at [787, 252] on div "The project is ahead of schedule and under budget" at bounding box center [784, 256] width 494 height 32
click at [537, 237] on input "b. The project is ahead of schedule and under budget" at bounding box center [537, 232] width 0 height 10
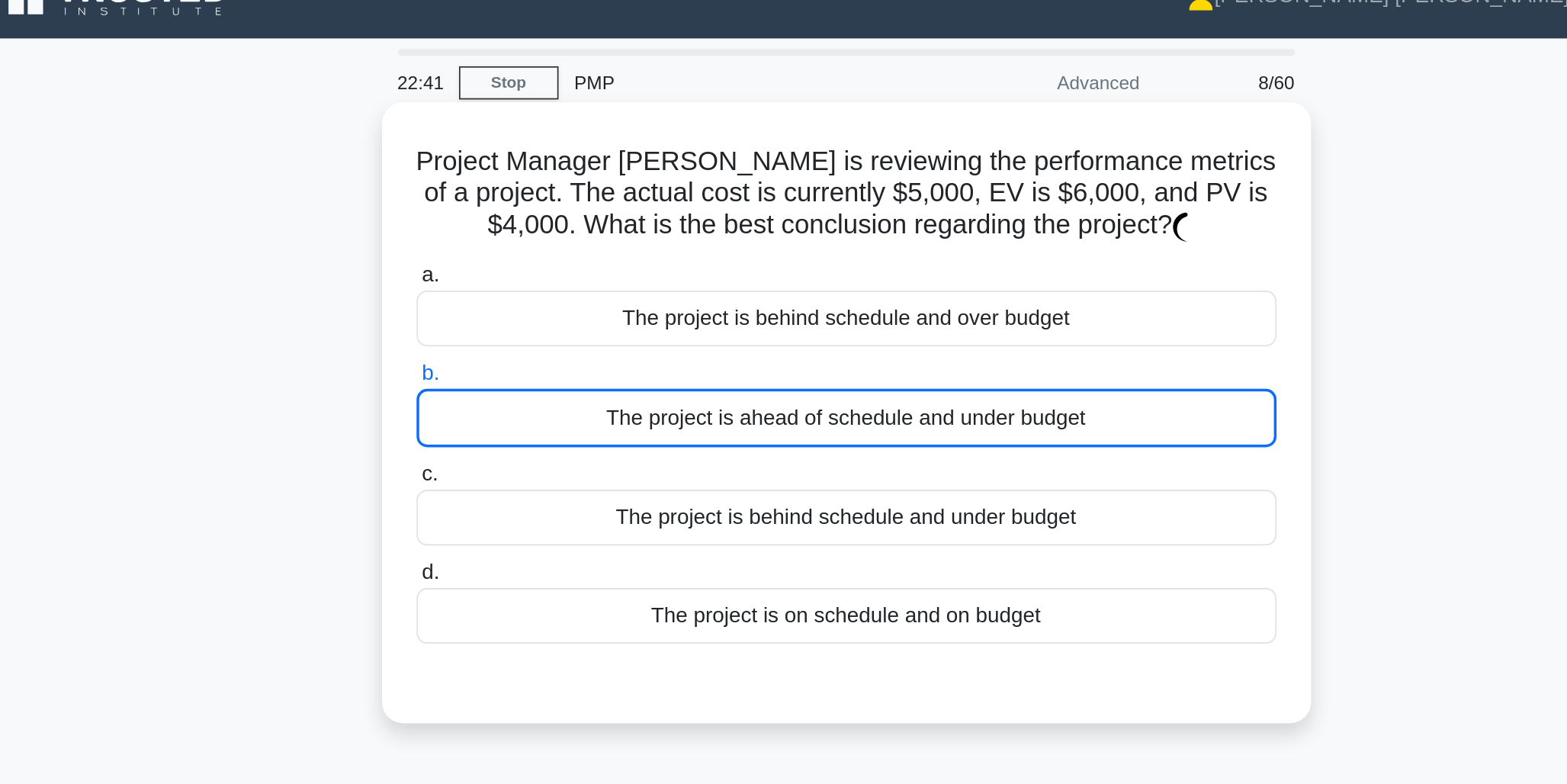
click at [787, 252] on div "The project is ahead of schedule and under budget" at bounding box center [784, 257] width 494 height 34
click at [537, 237] on input "b. The project is ahead of schedule and under budget" at bounding box center [537, 232] width 0 height 10
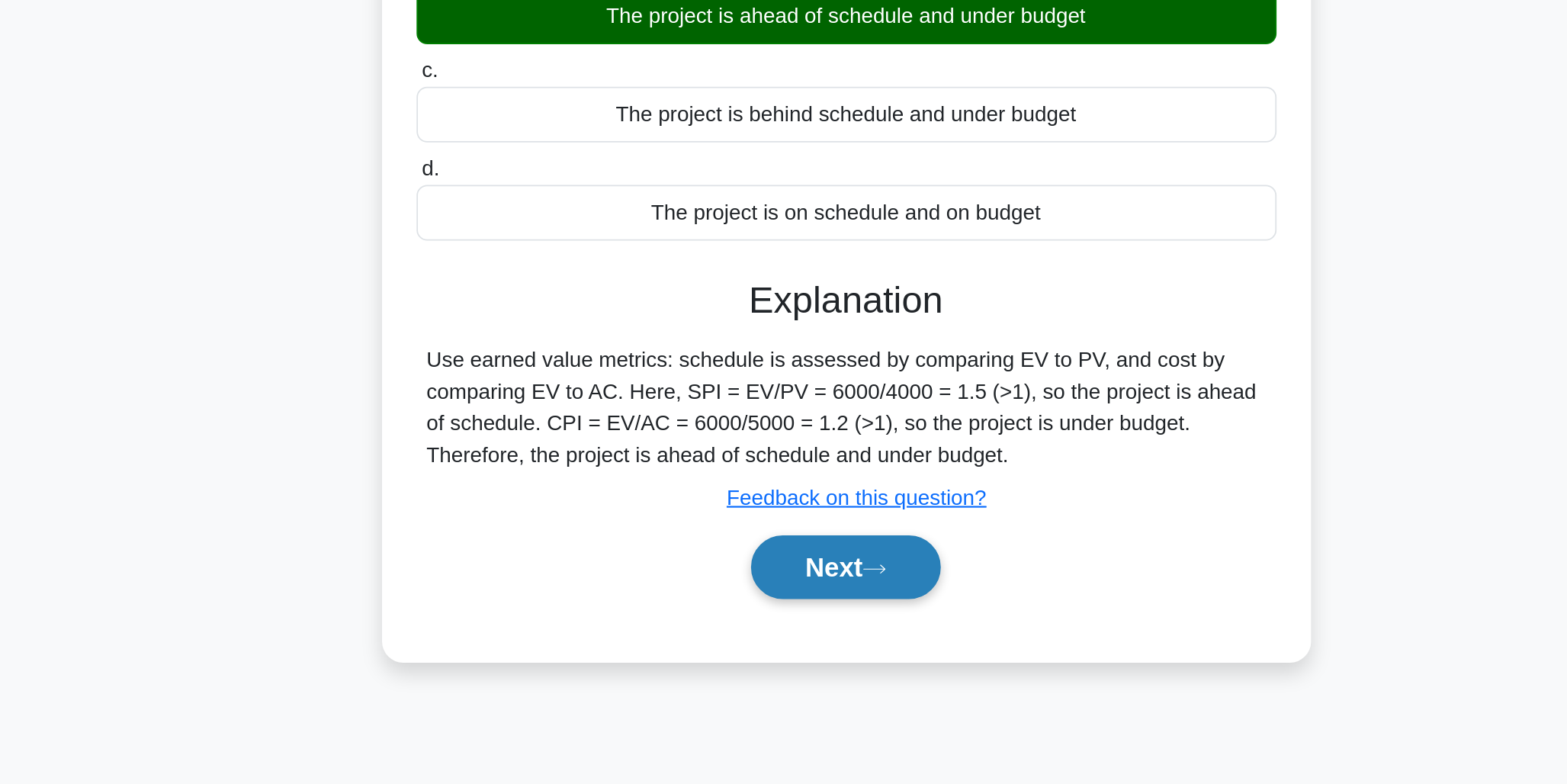
click at [785, 565] on button "Next" at bounding box center [783, 573] width 109 height 37
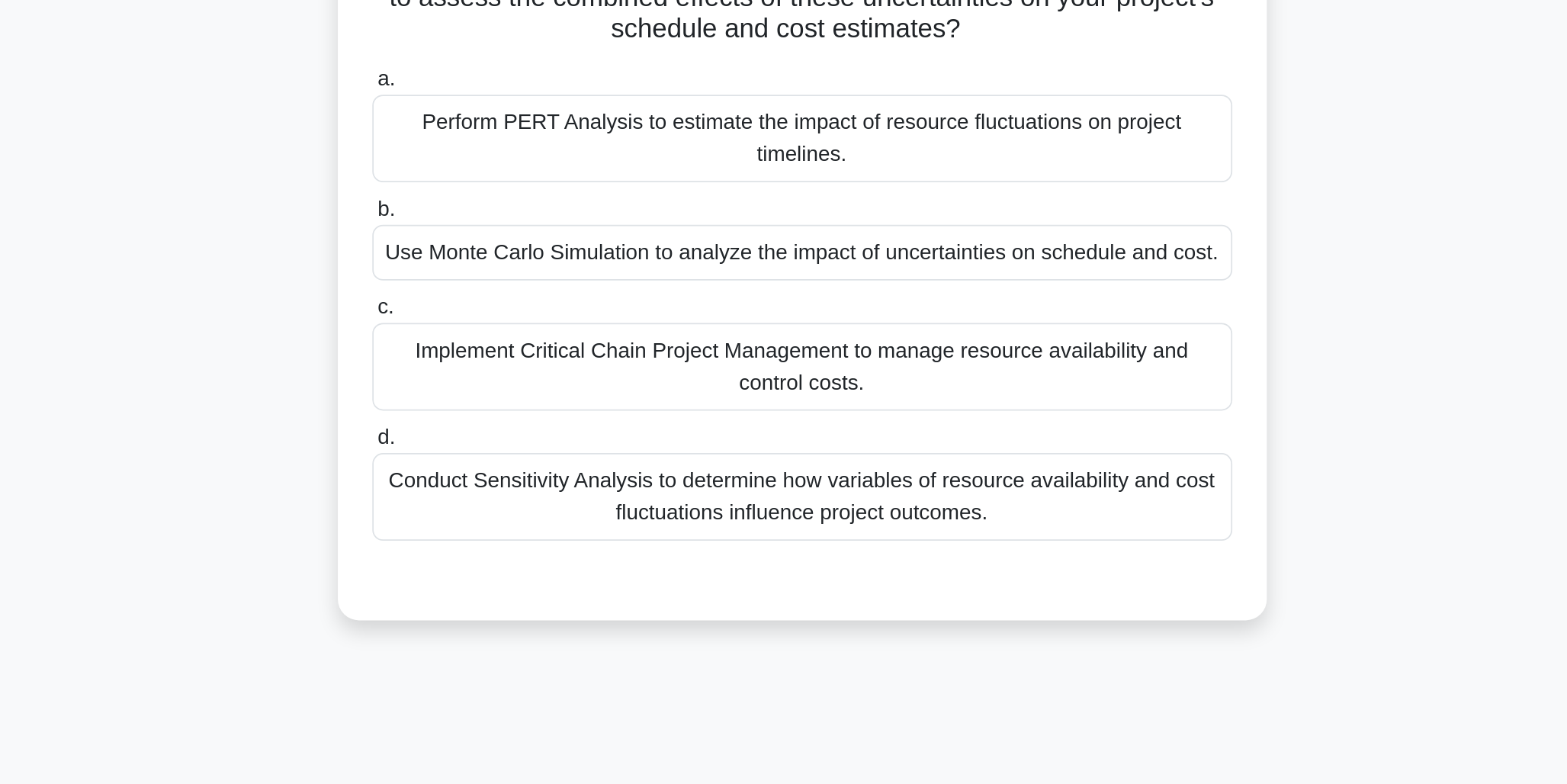
drag, startPoint x: 728, startPoint y: 431, endPoint x: 728, endPoint y: 546, distance: 115.0
click at [728, 535] on div at bounding box center [784, 529] width 494 height 13
click at [747, 514] on div "Conduct Sensitivity Analysis to determine how variables of resource availabilit…" at bounding box center [784, 489] width 494 height 50
click at [537, 460] on input "d. Conduct Sensitivity Analysis to determine how variables of resource availabi…" at bounding box center [537, 454] width 0 height 10
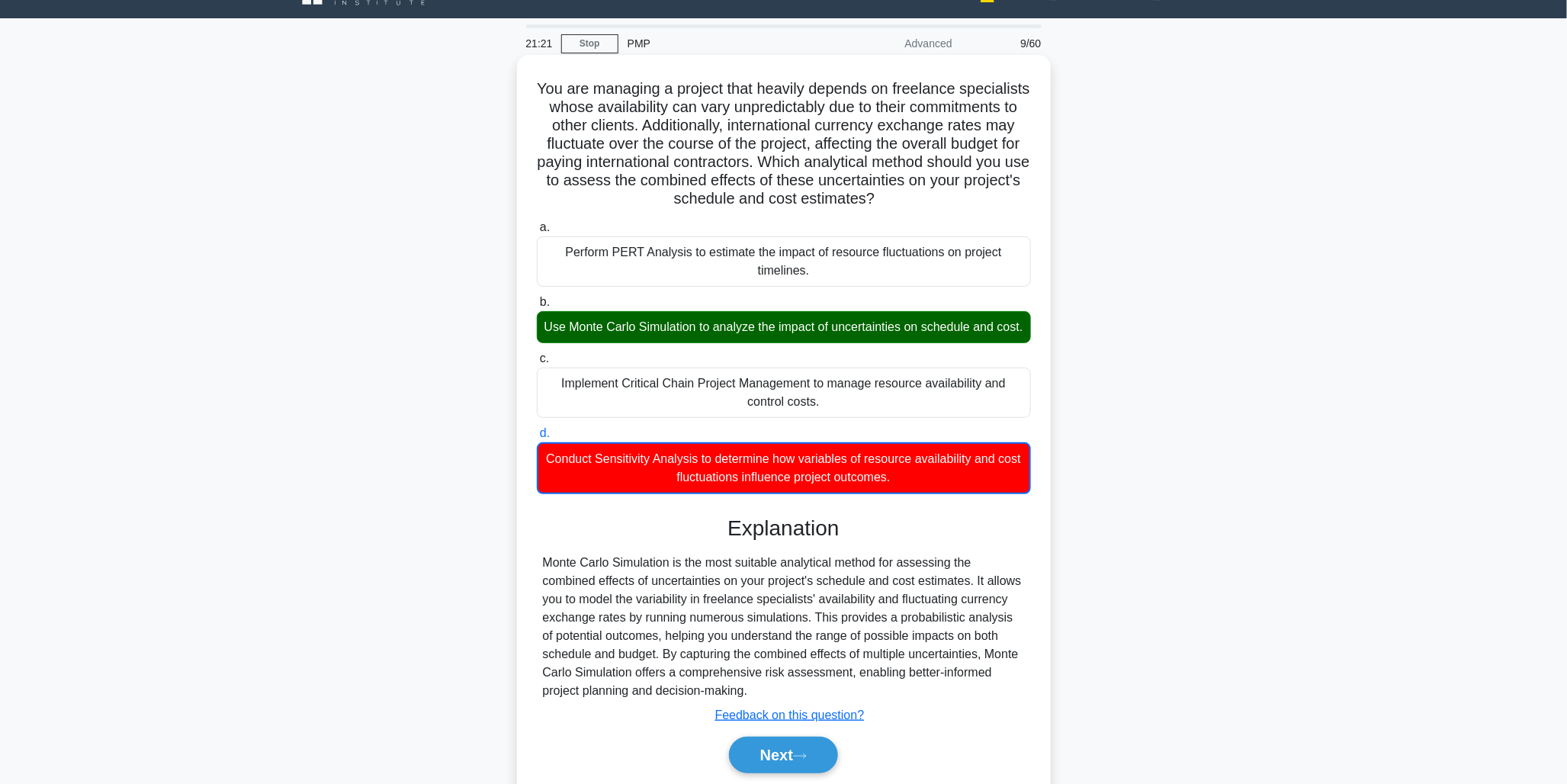
scroll to position [120, 0]
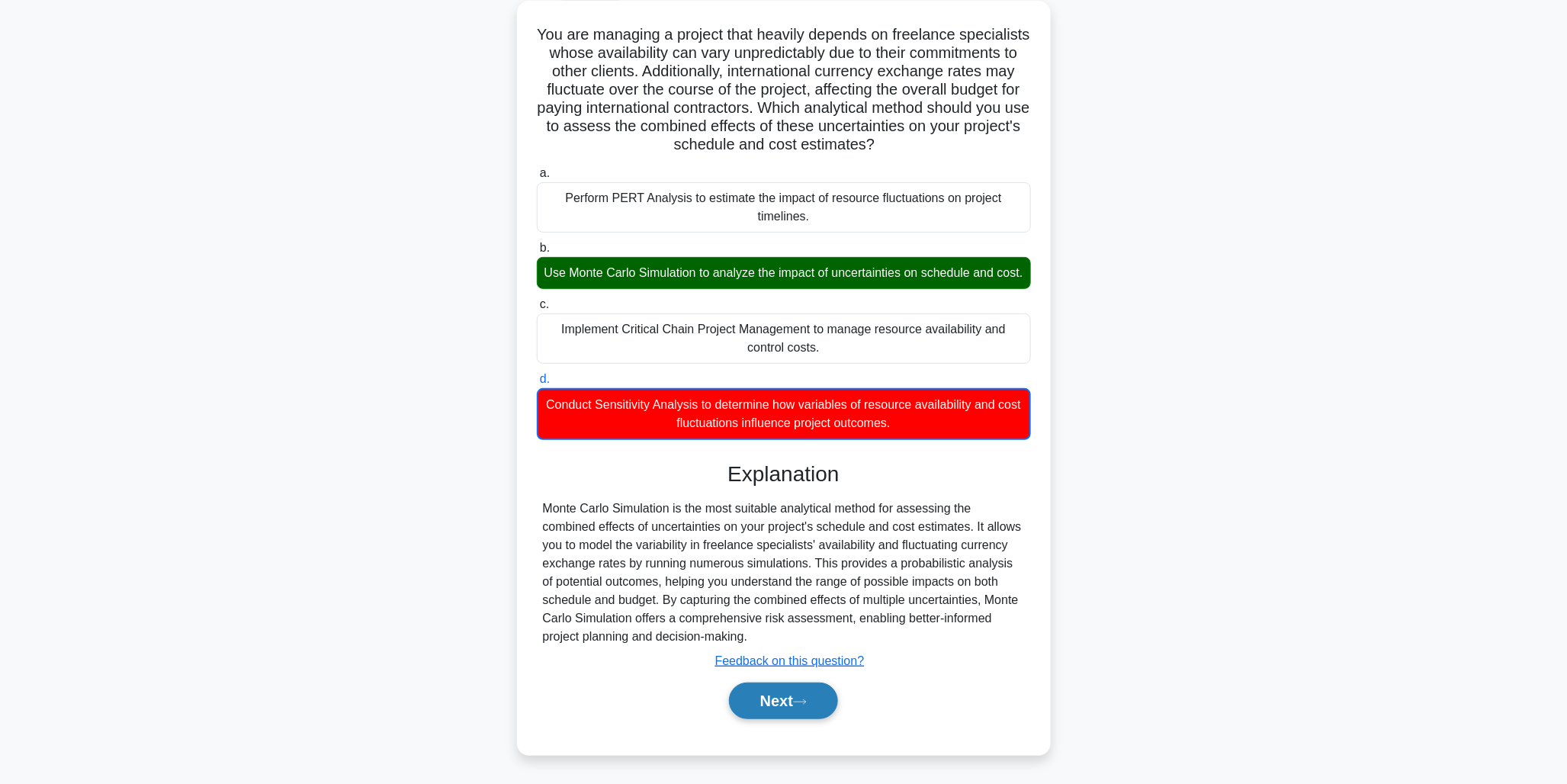
click at [794, 691] on button "Next" at bounding box center [783, 700] width 109 height 37
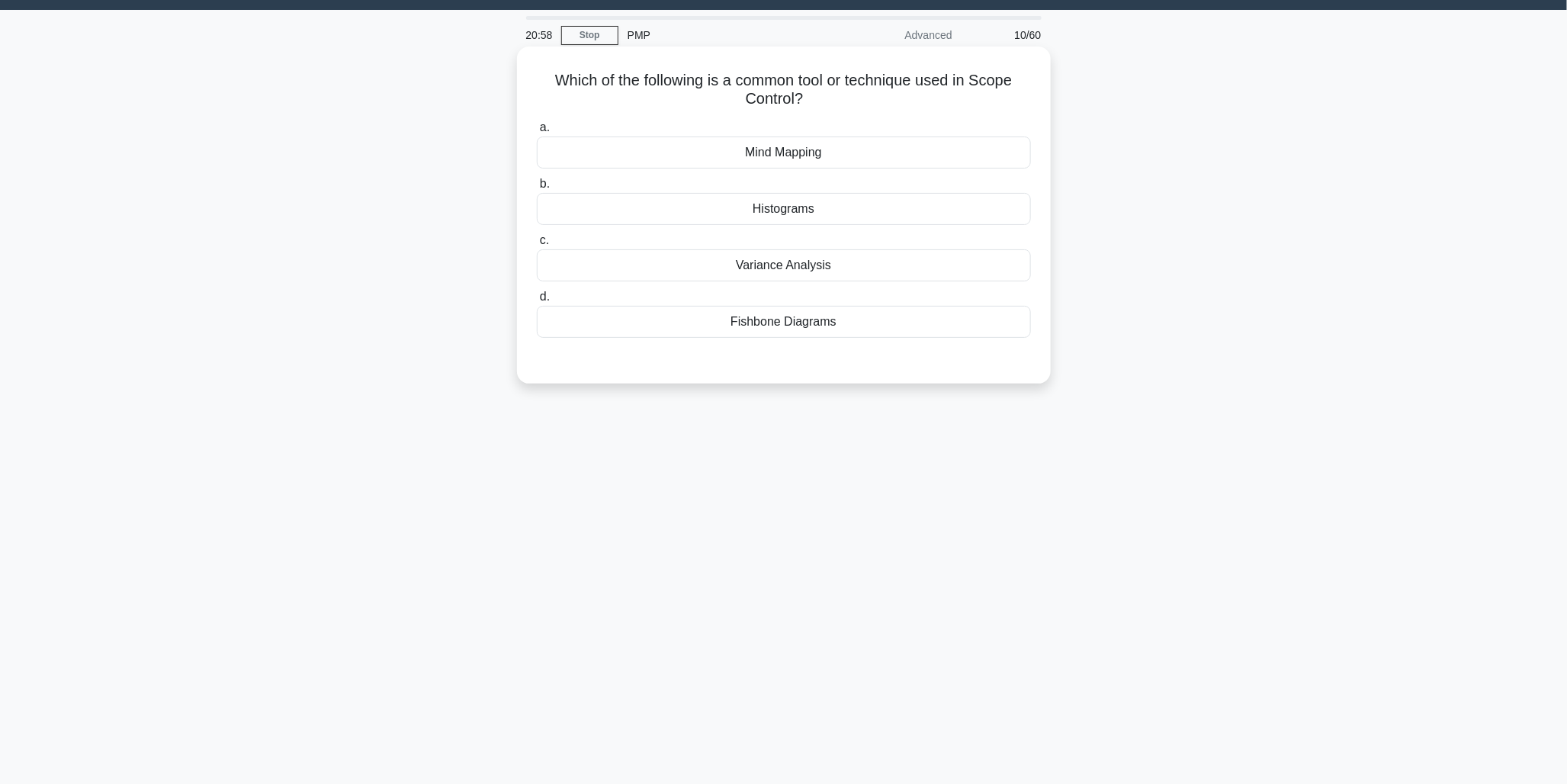
click at [810, 267] on div "Variance Analysis" at bounding box center [784, 265] width 494 height 32
click at [537, 245] on input "c. Variance Analysis" at bounding box center [537, 240] width 0 height 10
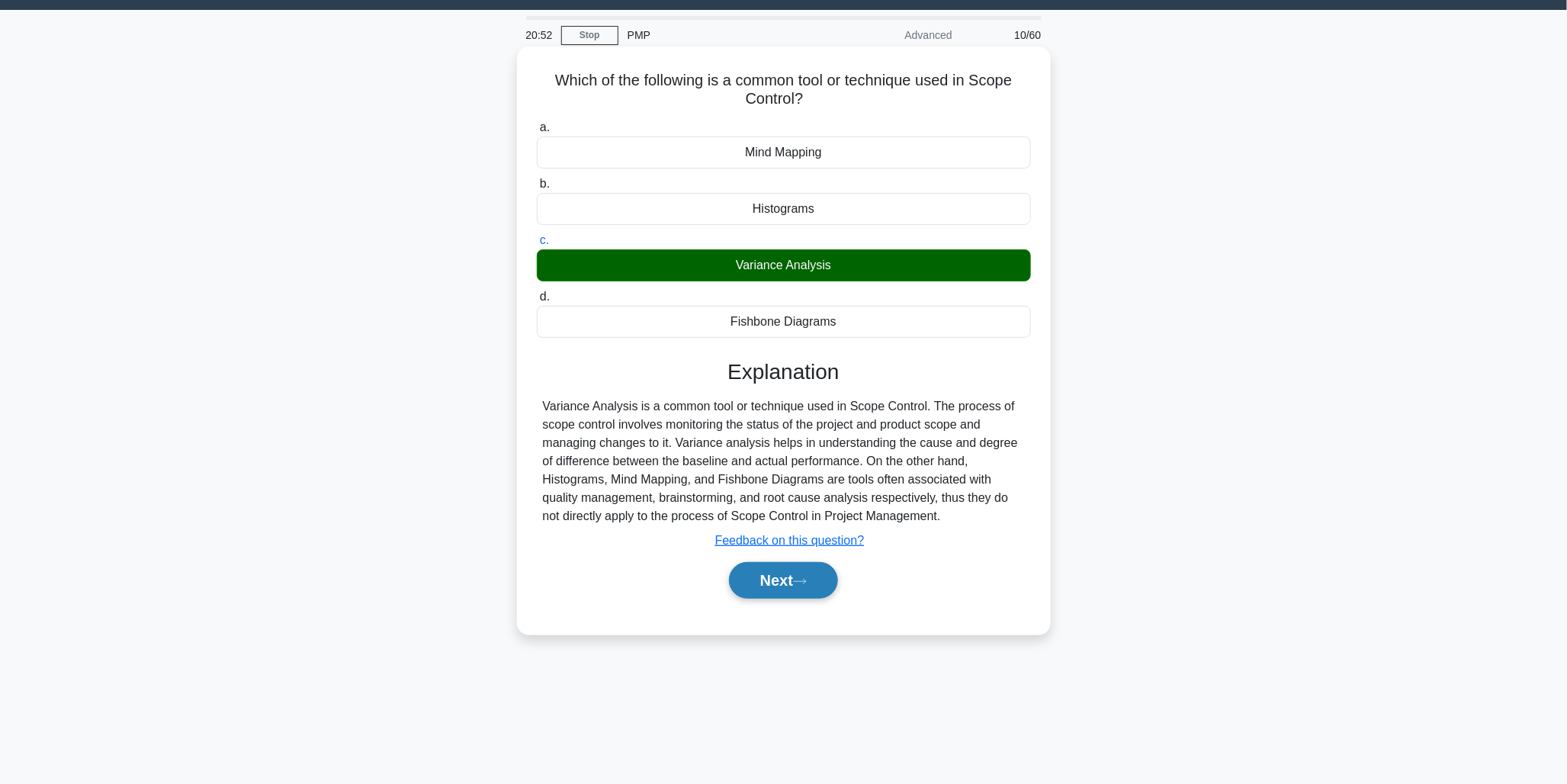
click at [763, 599] on button "Next" at bounding box center [783, 580] width 109 height 37
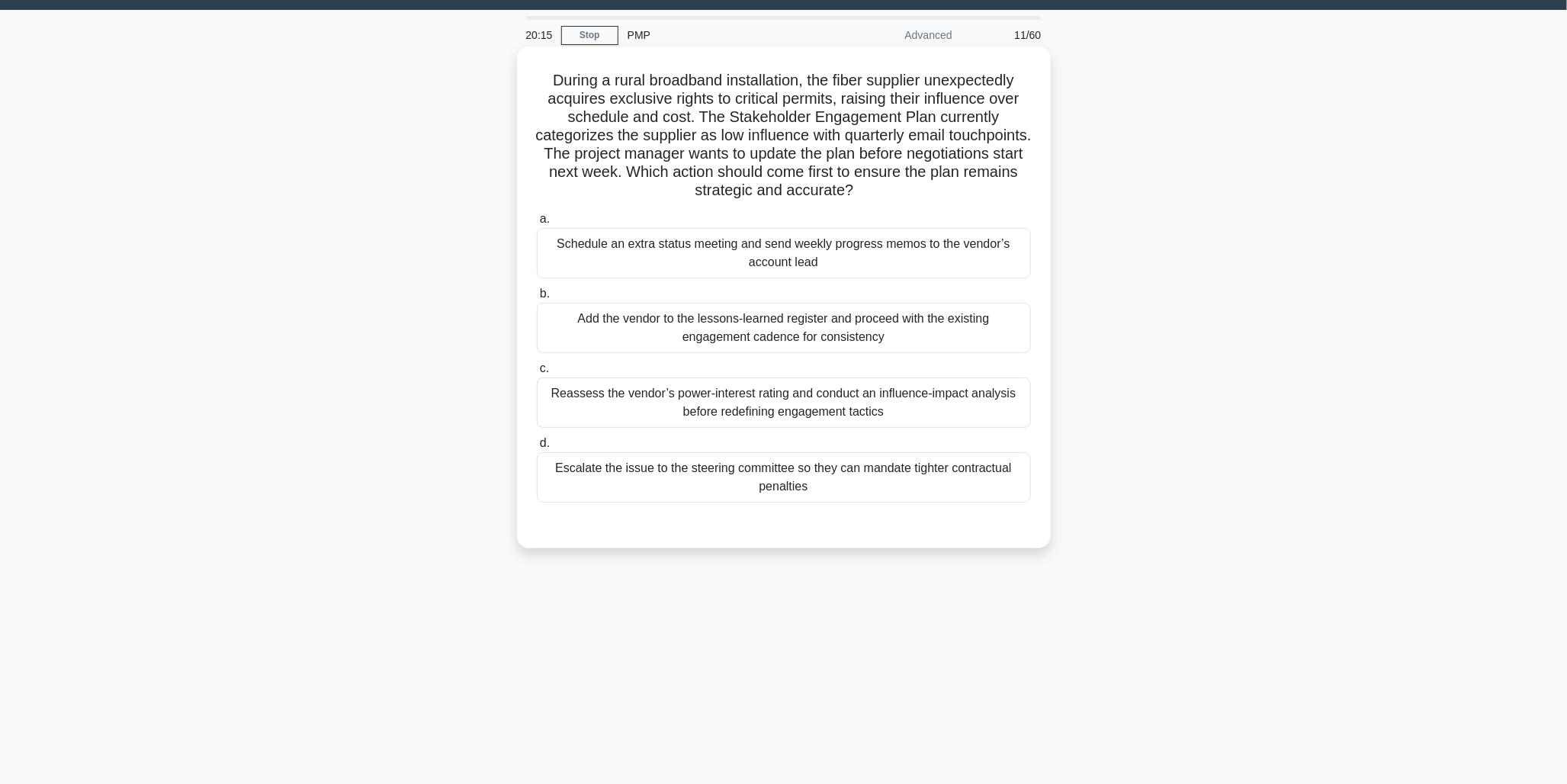
click at [684, 409] on div "Reassess the vendor’s power-interest rating and conduct an influence-impact ana…" at bounding box center [784, 403] width 494 height 50
click at [537, 374] on input "c. Reassess the vendor’s power-interest rating and conduct an influence-impact …" at bounding box center [537, 368] width 0 height 10
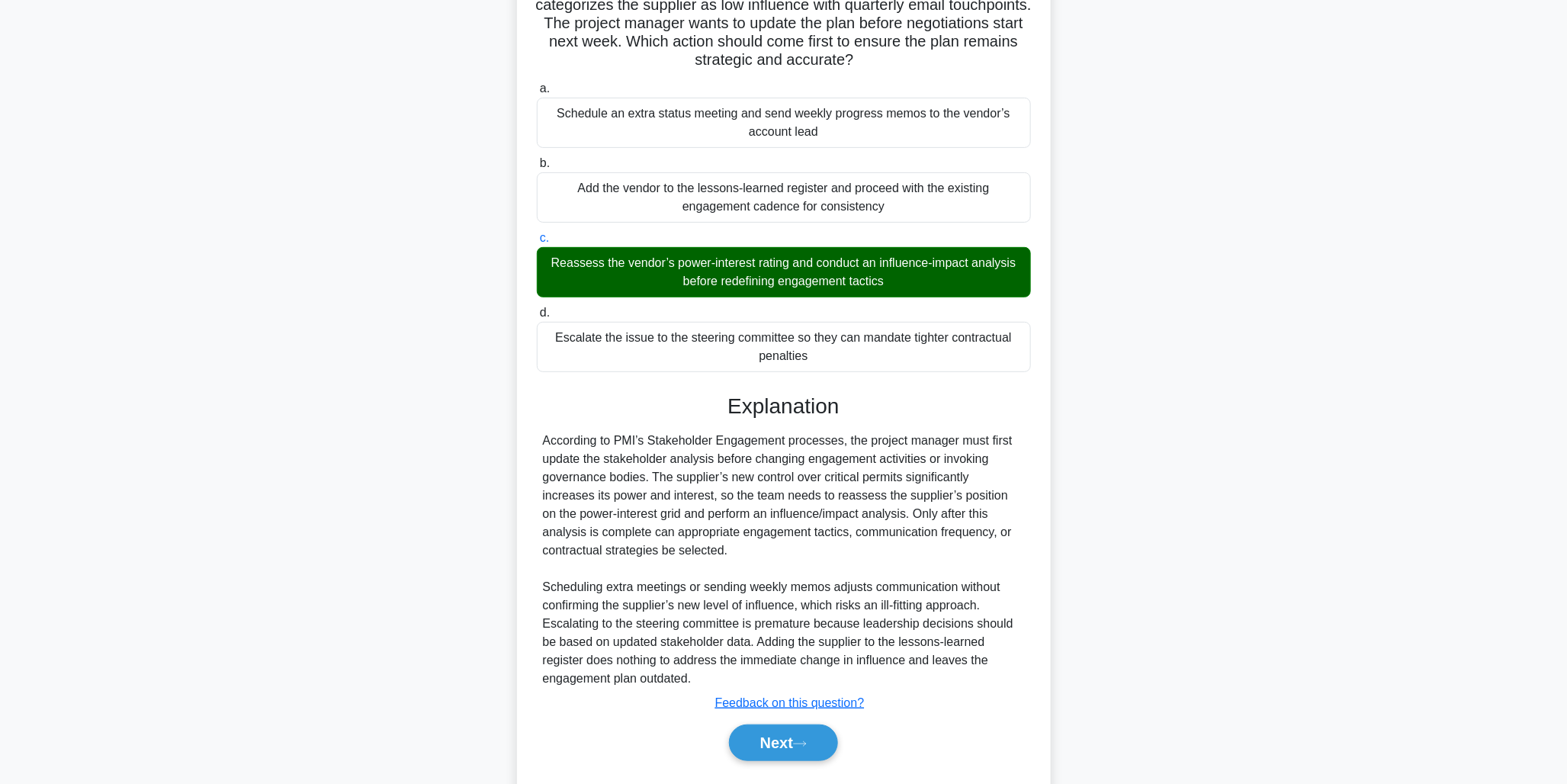
scroll to position [211, 0]
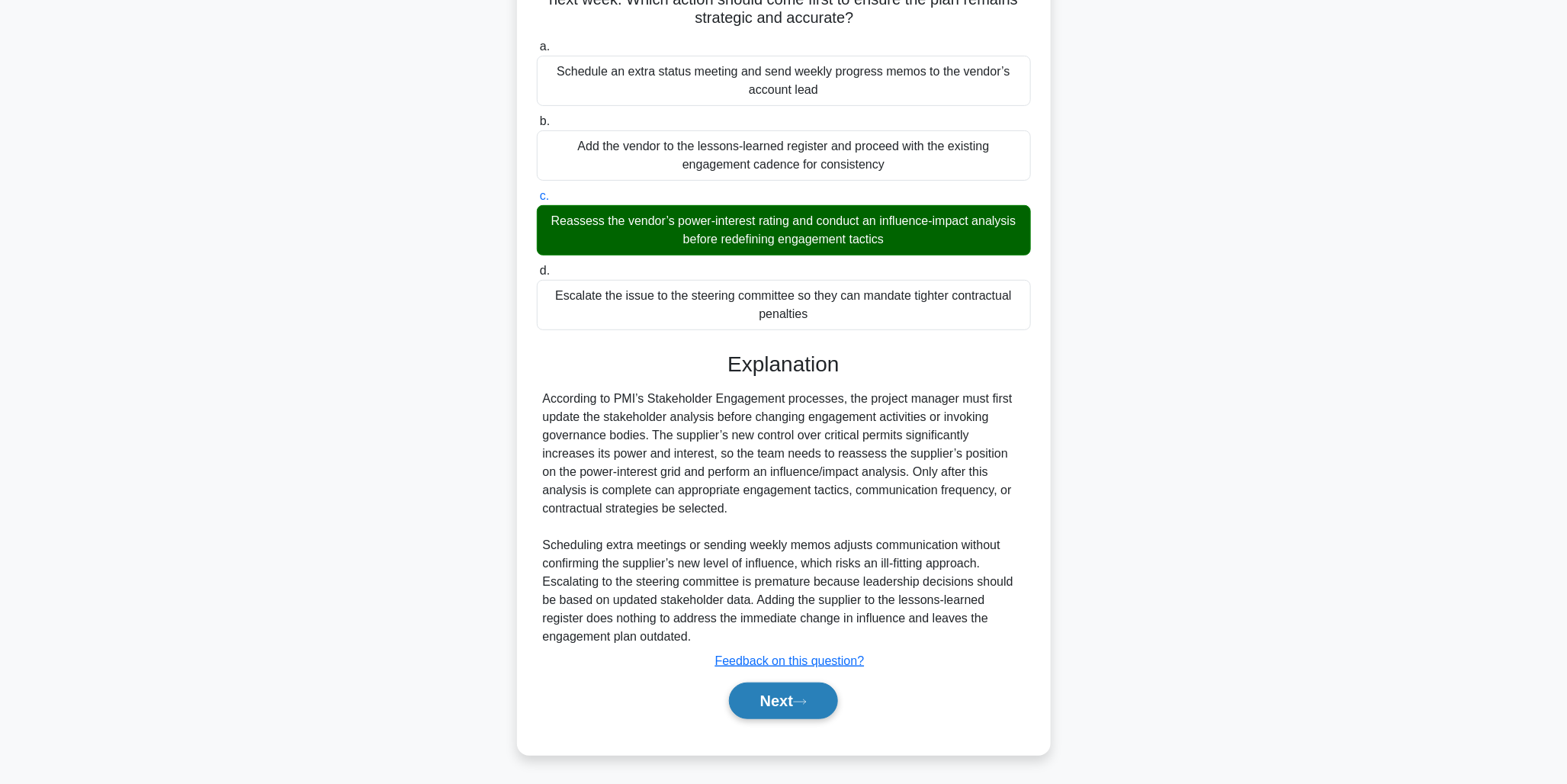
click at [751, 688] on button "Next" at bounding box center [783, 700] width 109 height 37
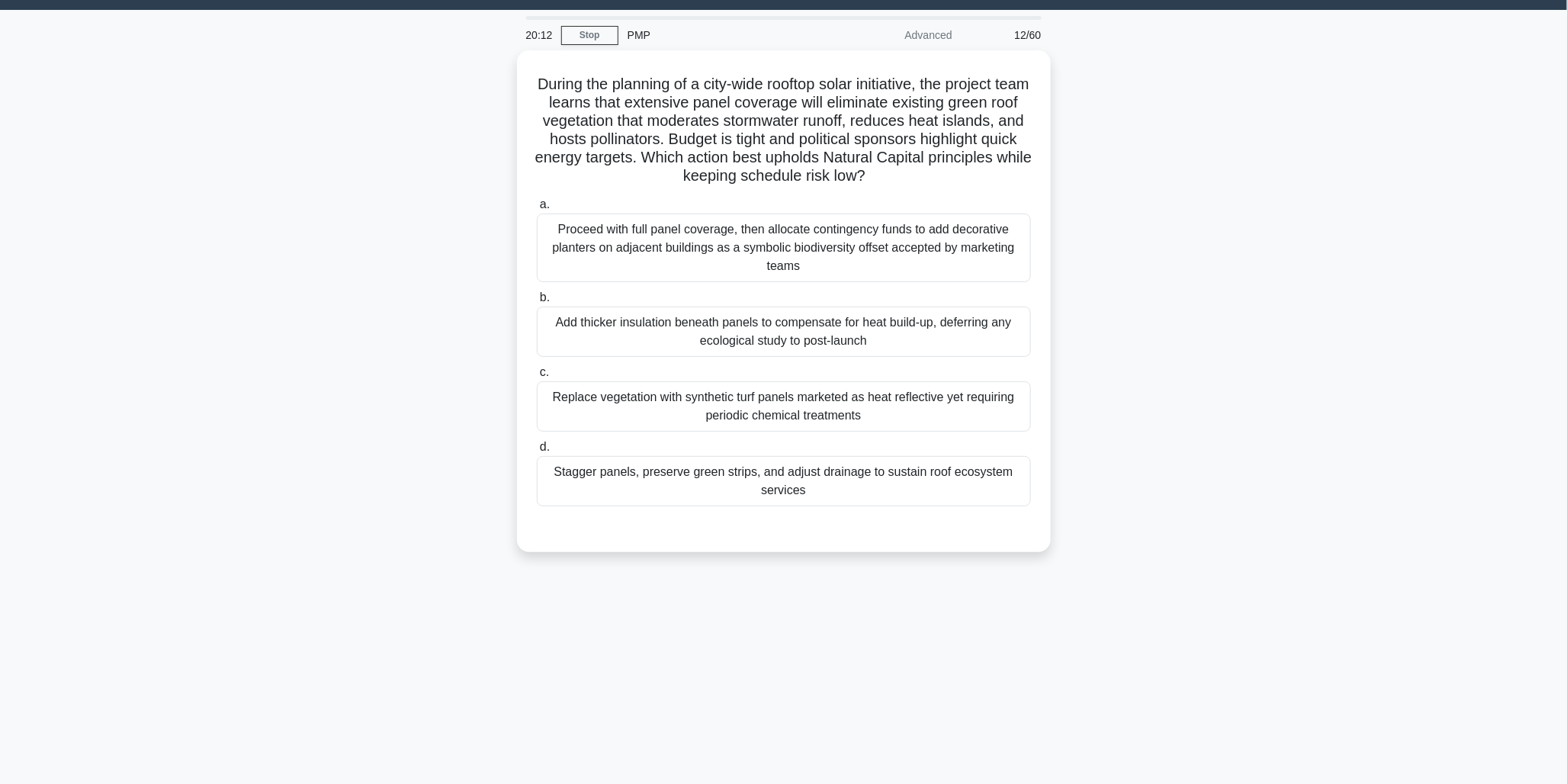
scroll to position [0, 0]
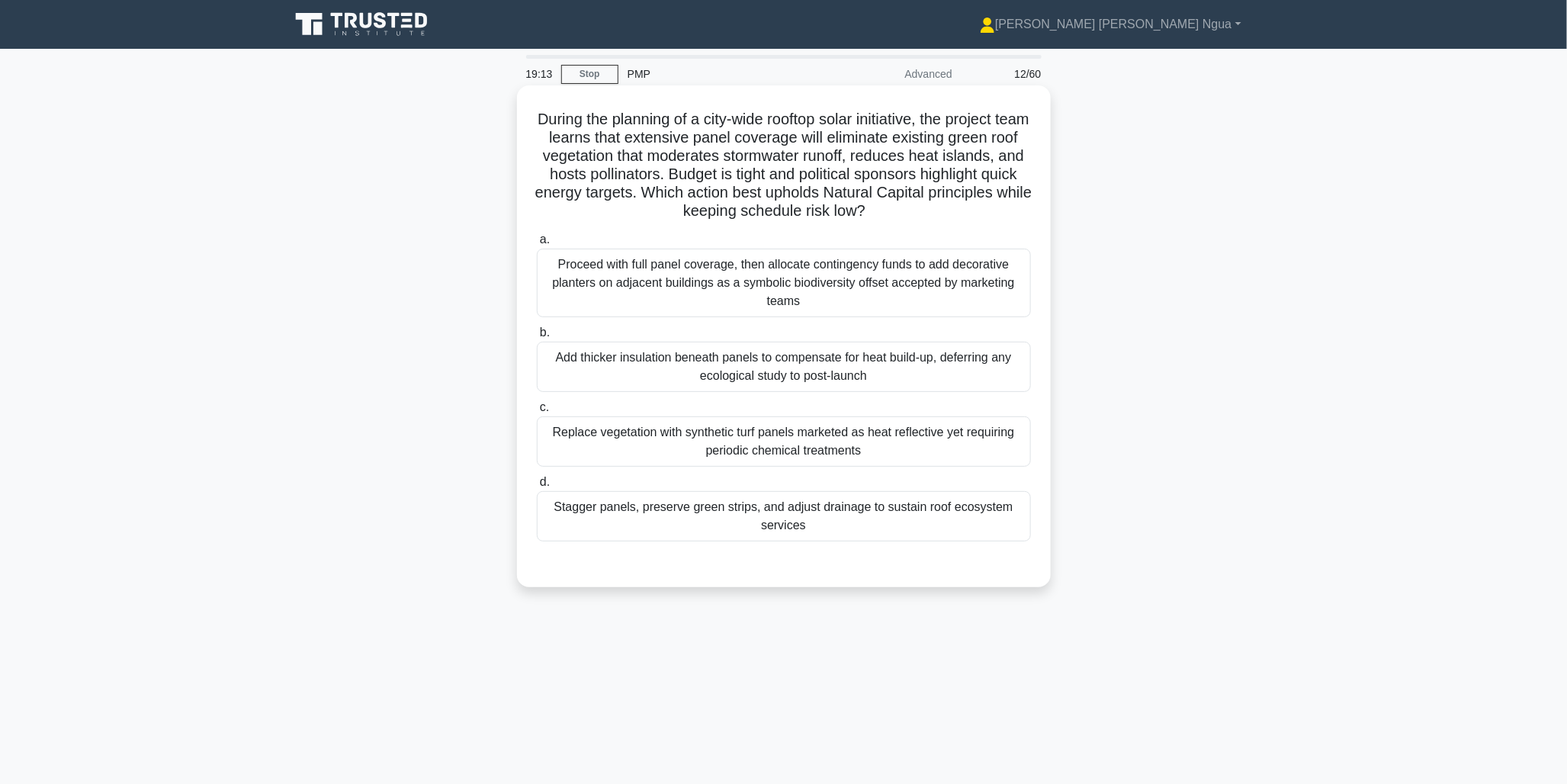
click at [773, 517] on div "Stagger panels, preserve green strips, and adjust drainage to sustain roof ecos…" at bounding box center [784, 516] width 494 height 50
click at [537, 487] on input "d. Stagger panels, preserve green strips, and adjust drainage to sustain roof e…" at bounding box center [537, 482] width 0 height 10
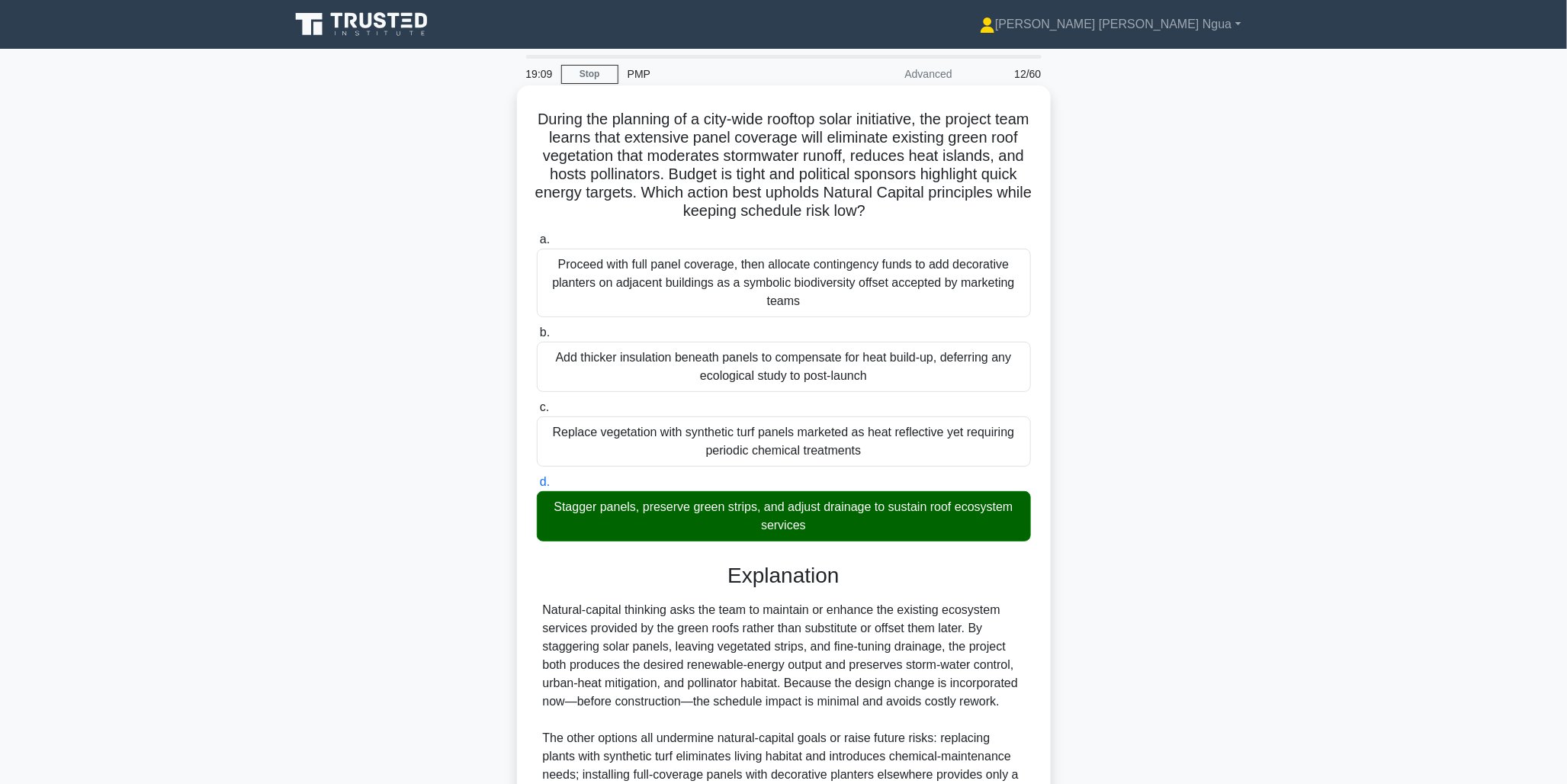
scroll to position [211, 0]
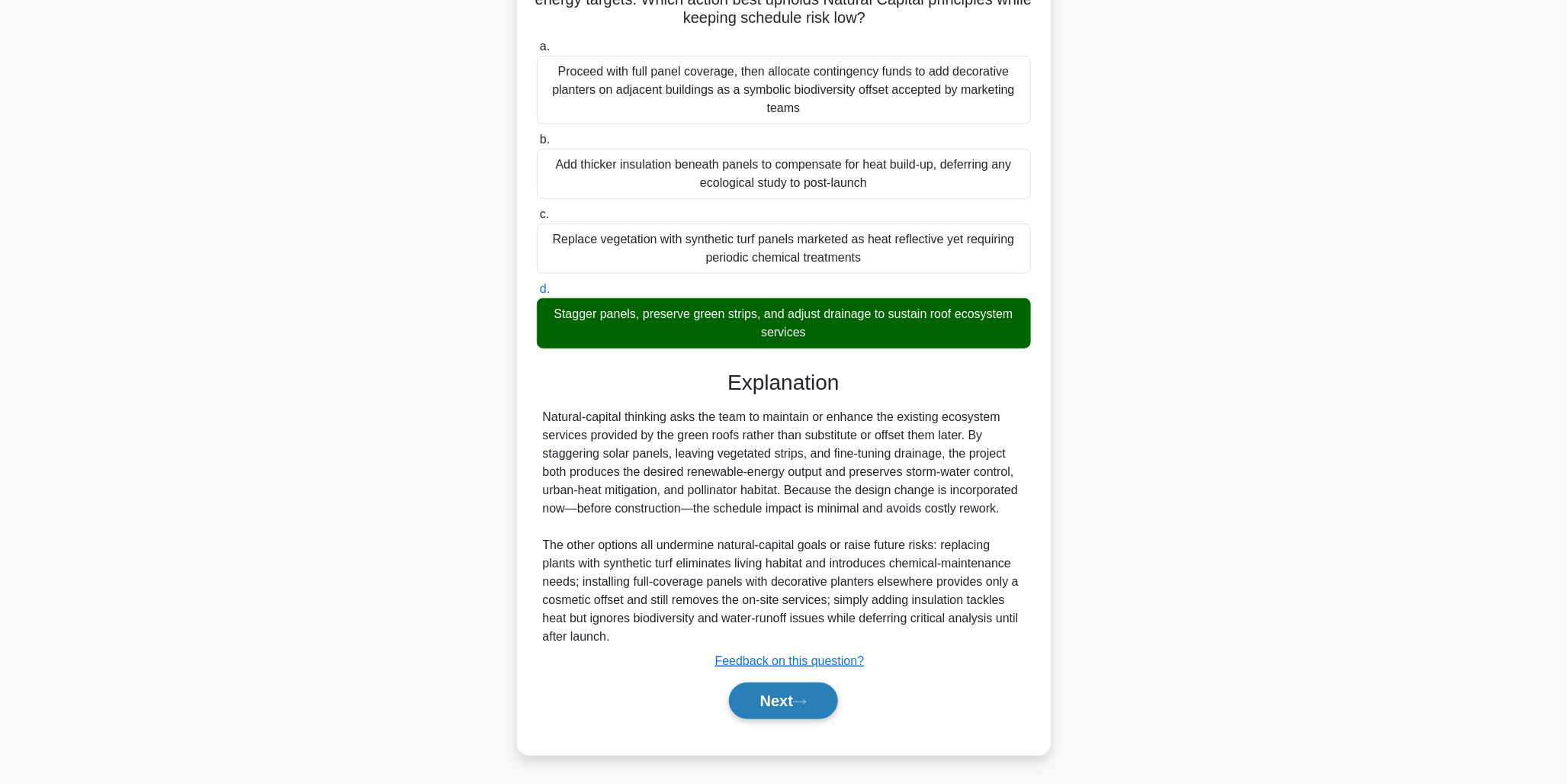
click at [793, 697] on button "Next" at bounding box center [783, 700] width 109 height 37
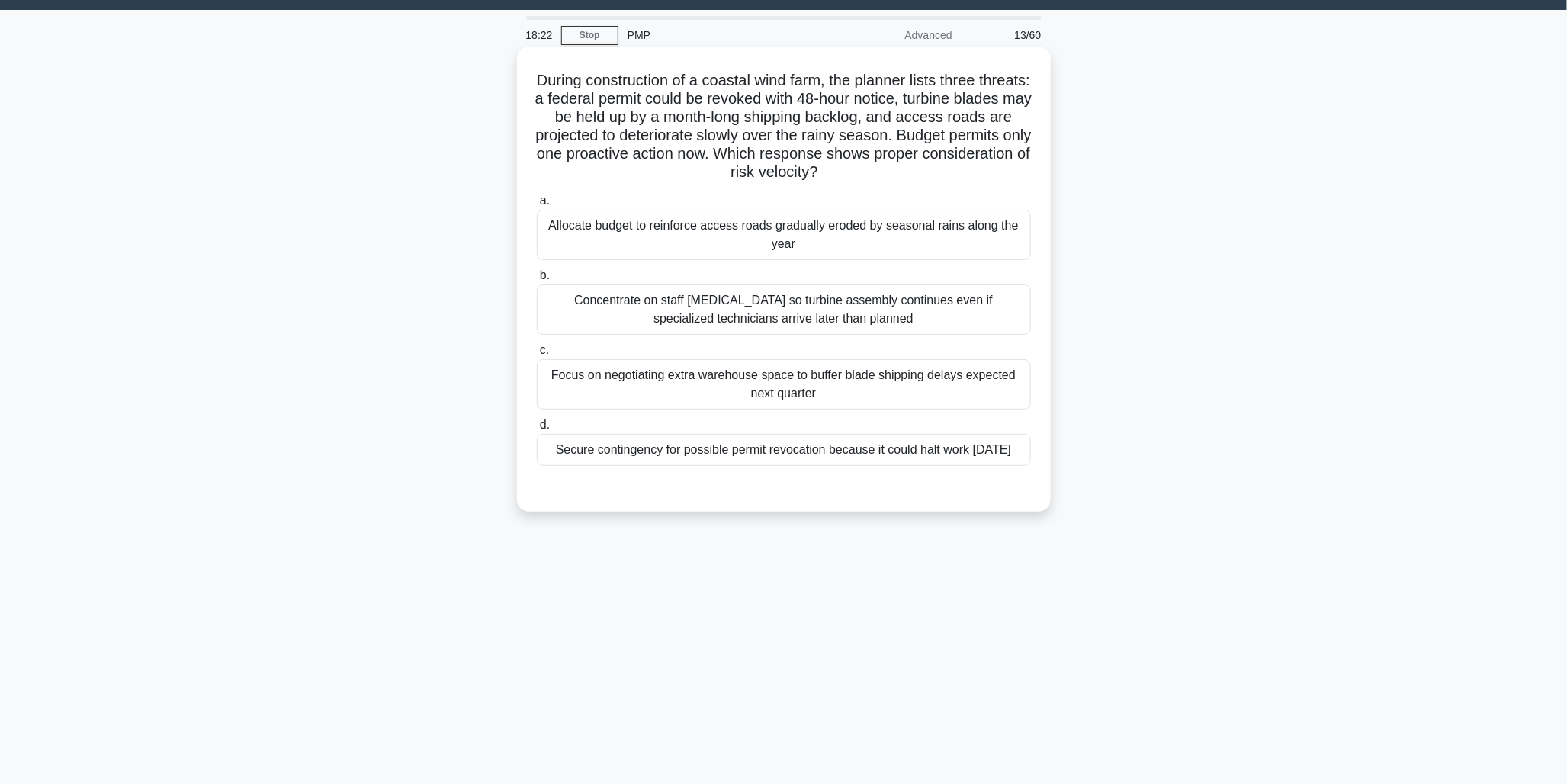
click at [857, 455] on div "Secure contingency for possible permit revocation because it could halt work wi…" at bounding box center [784, 449] width 494 height 32
click at [537, 430] on input "d. Secure contingency for possible permit revocation because it could halt work…" at bounding box center [537, 424] width 0 height 10
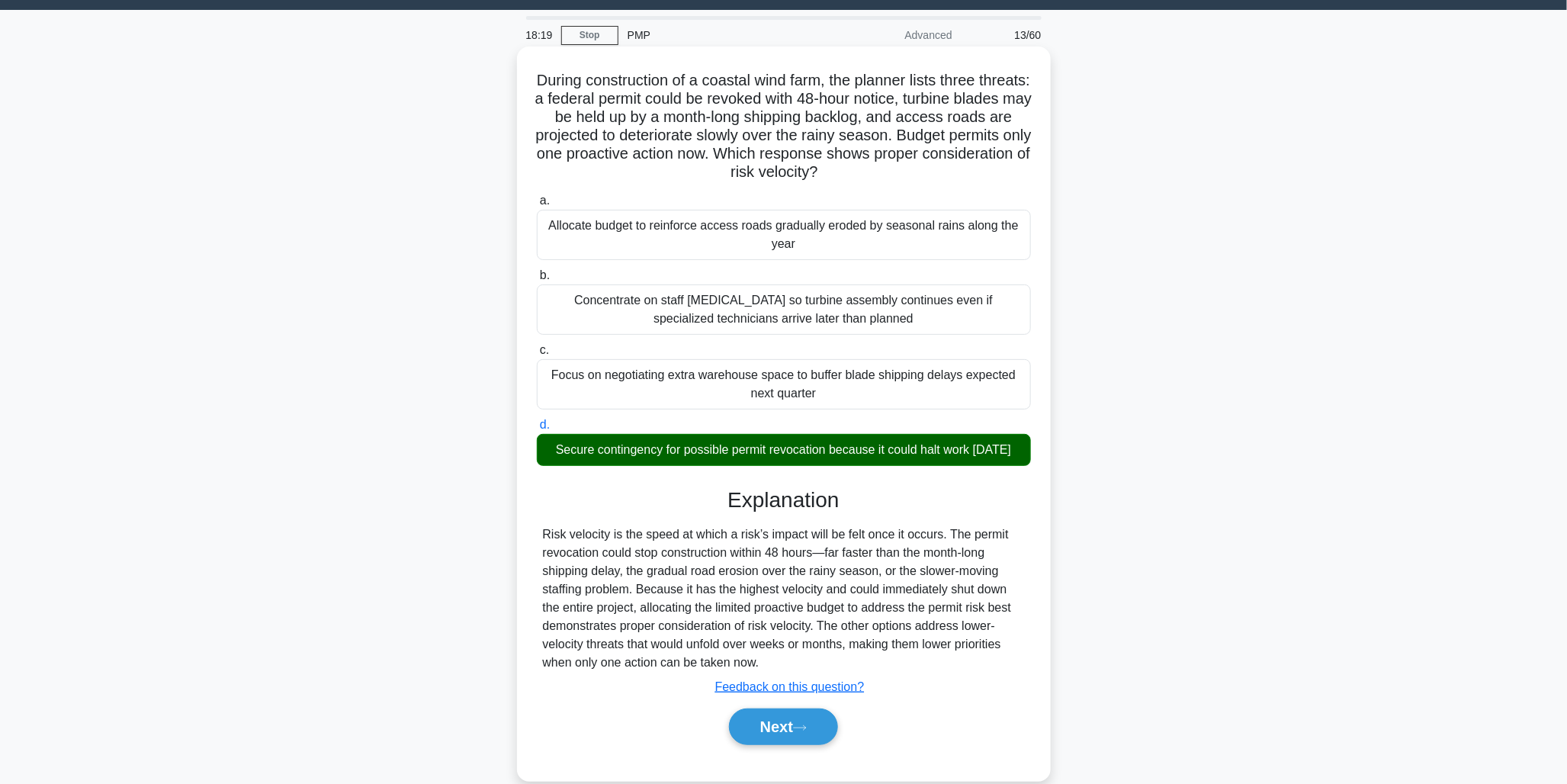
scroll to position [84, 0]
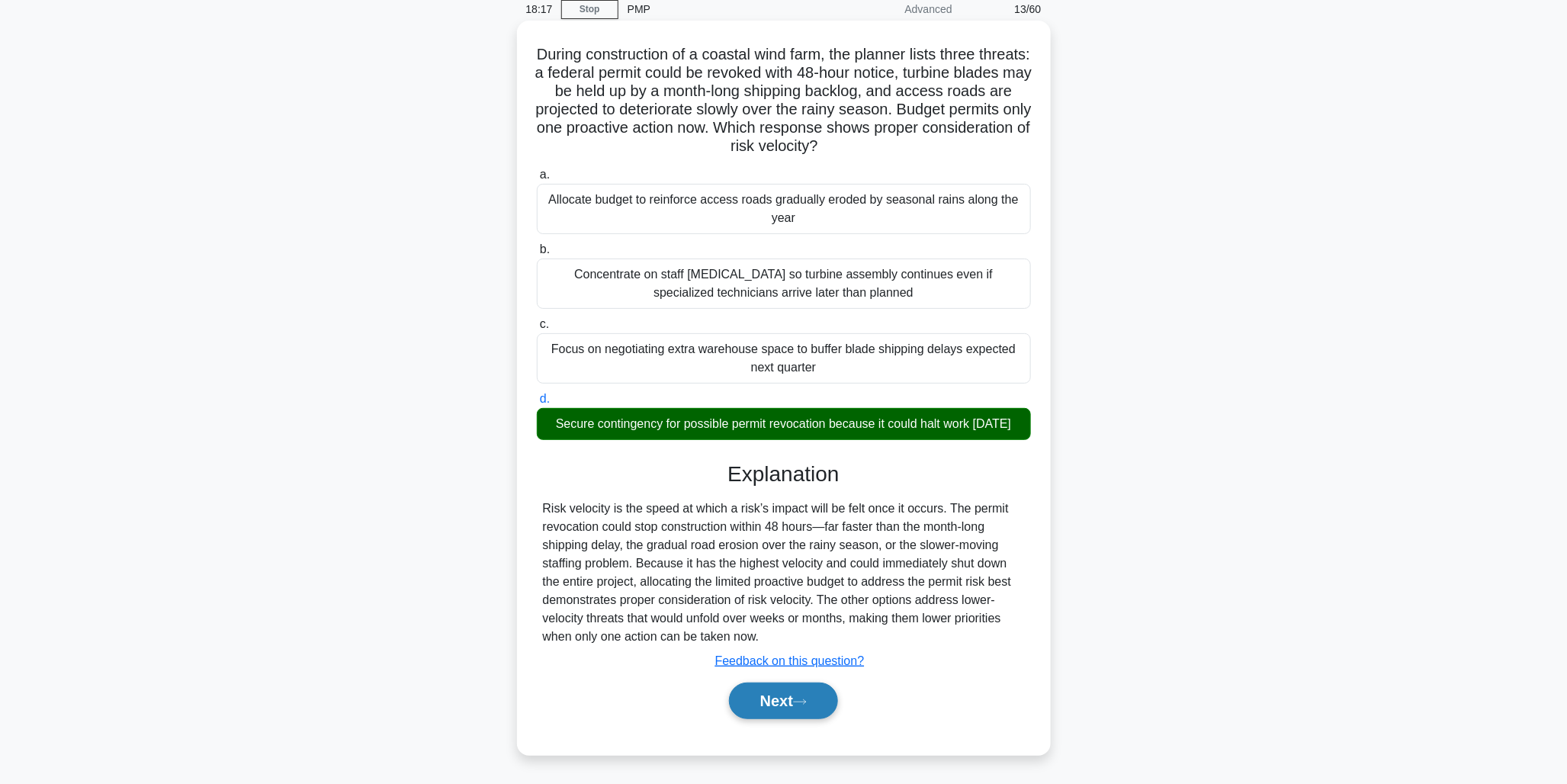
click at [789, 699] on button "Next" at bounding box center [783, 700] width 109 height 37
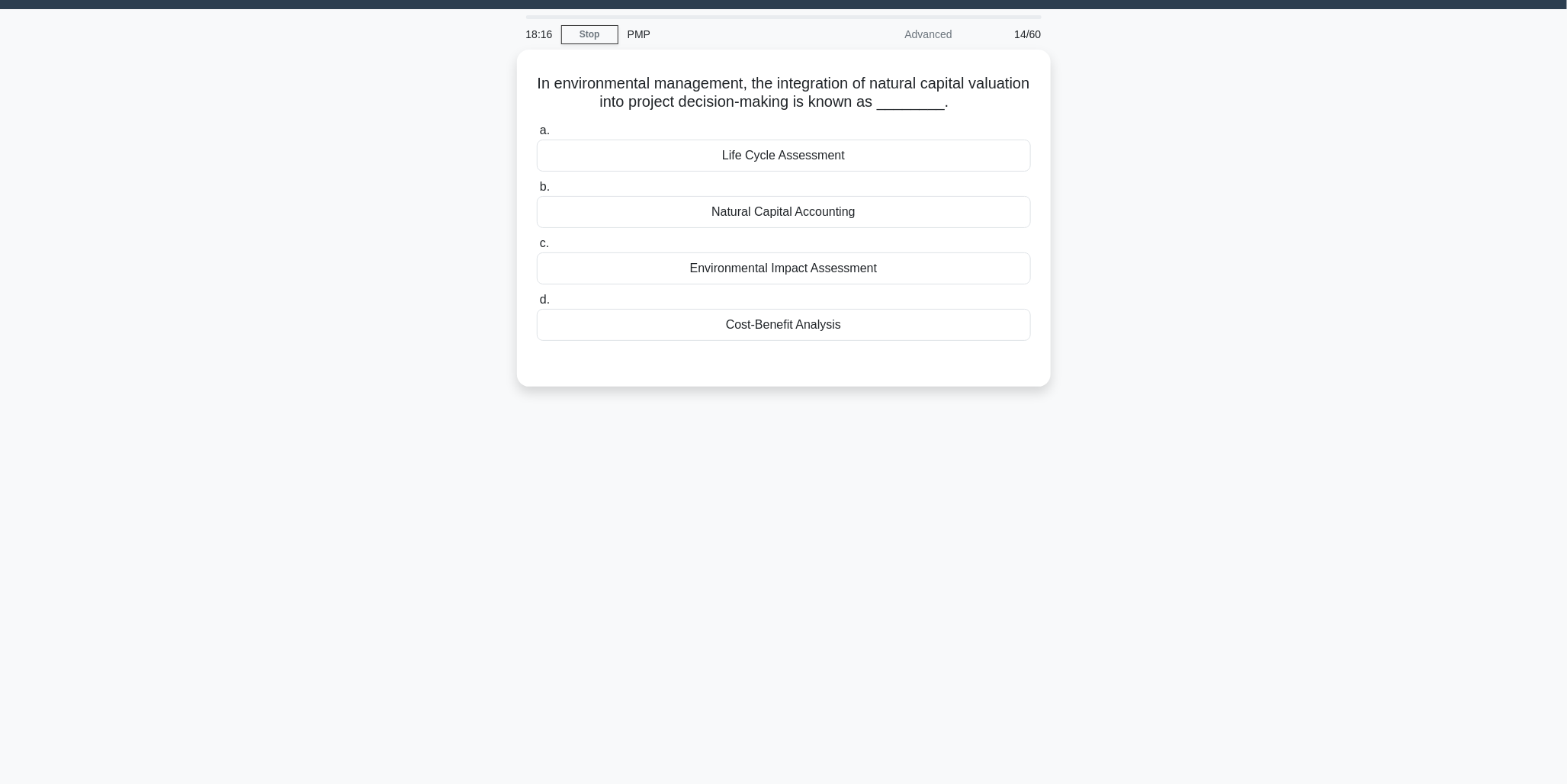
scroll to position [39, 0]
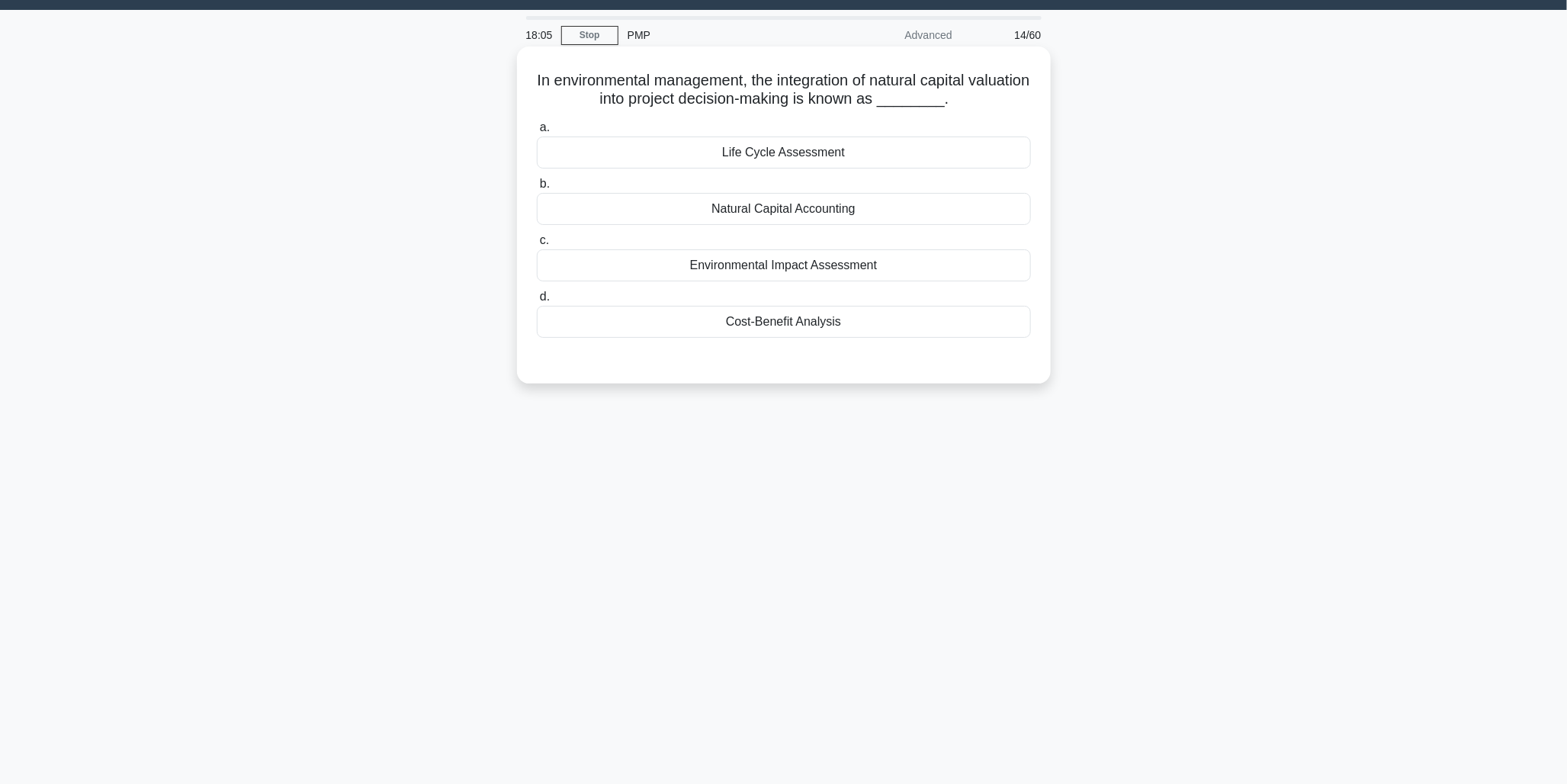
click at [843, 207] on div "Natural Capital Accounting" at bounding box center [784, 209] width 494 height 32
click at [537, 189] on input "b. Natural Capital Accounting" at bounding box center [537, 184] width 0 height 10
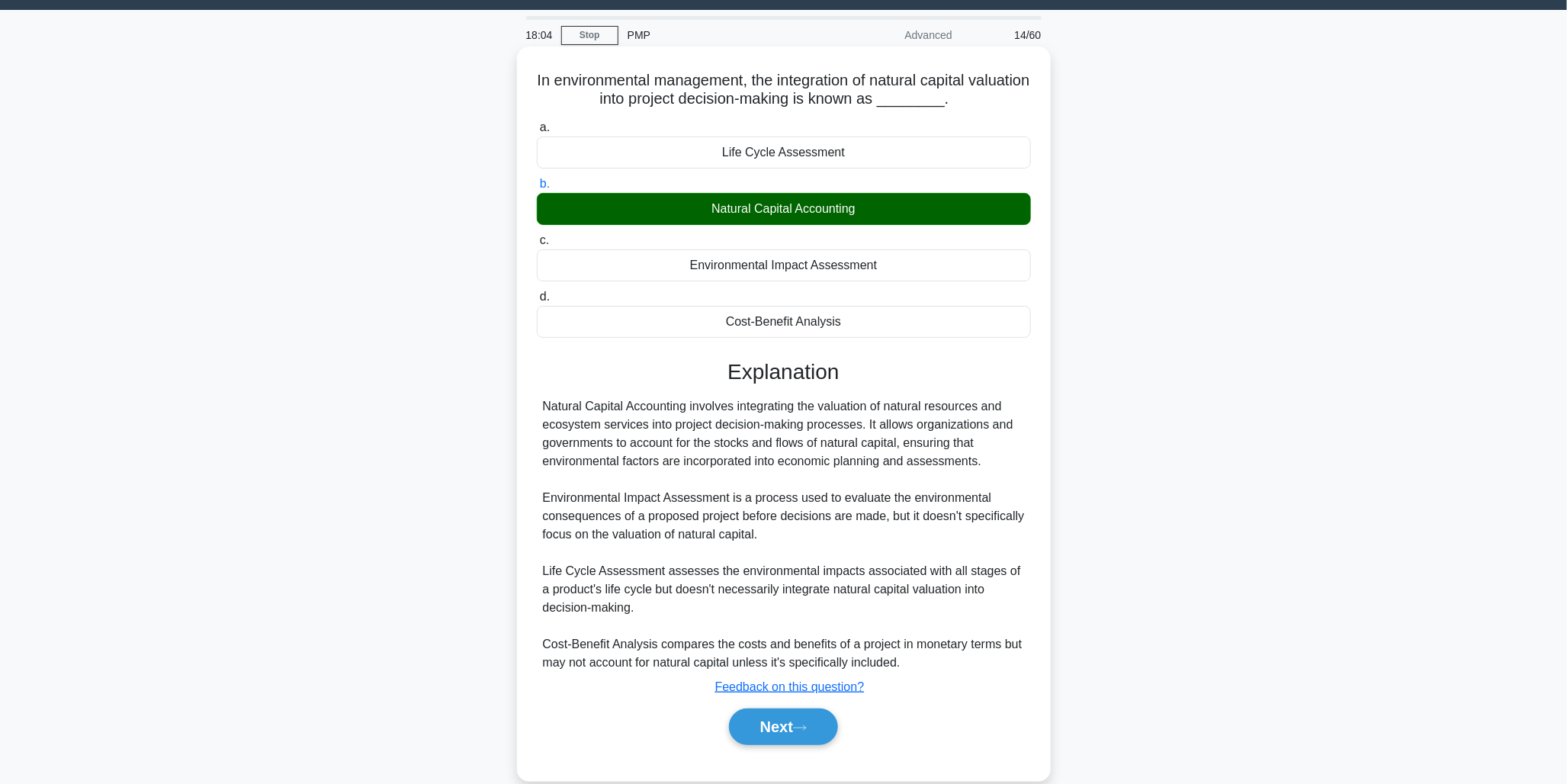
scroll to position [84, 0]
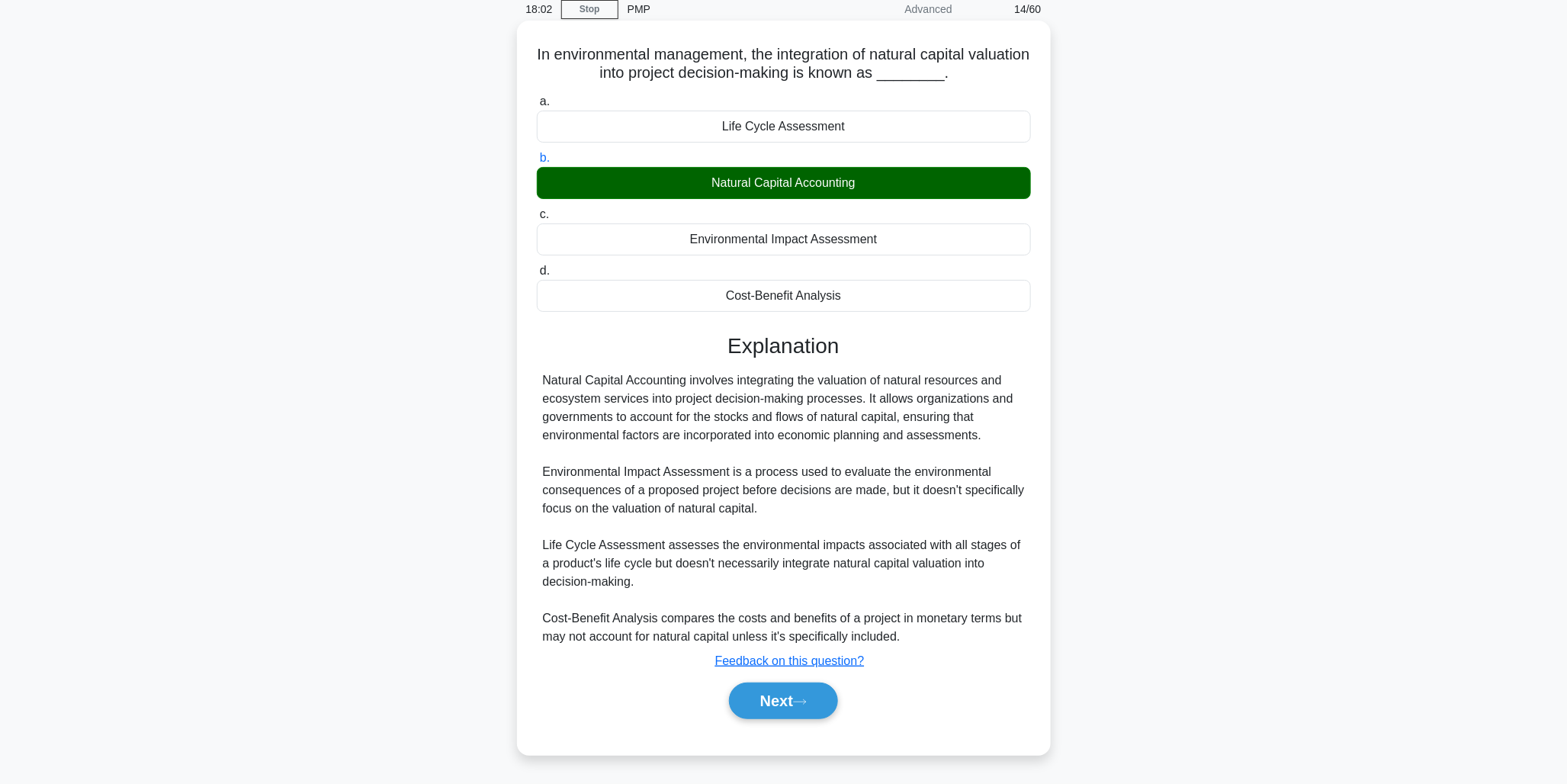
click at [787, 722] on div "Next" at bounding box center [784, 700] width 494 height 48
click at [797, 697] on button "Next" at bounding box center [783, 700] width 109 height 37
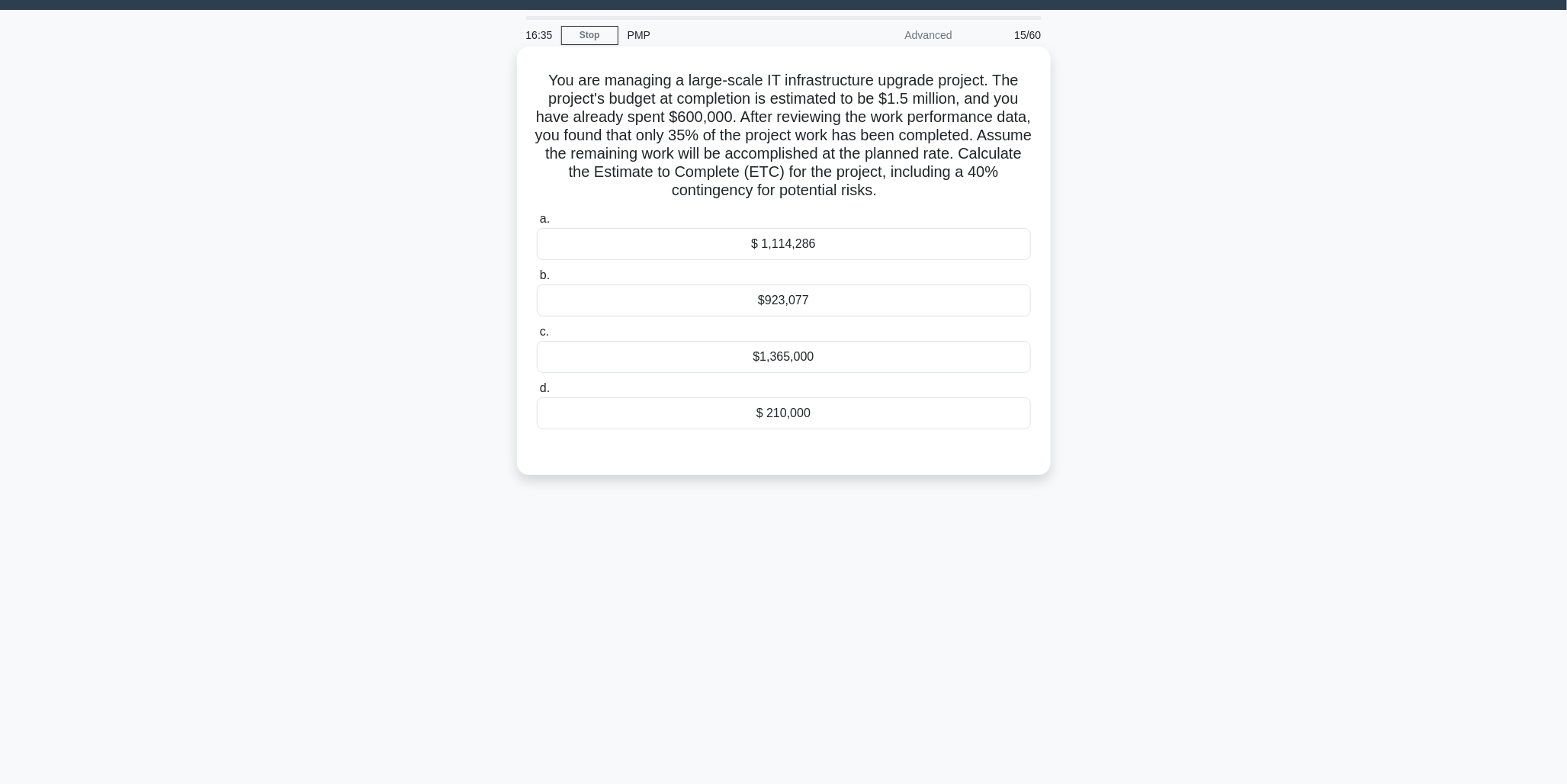
click at [794, 360] on div "$1,365,000" at bounding box center [784, 356] width 494 height 32
click at [537, 337] on input "c. $1,365,000" at bounding box center [537, 331] width 0 height 10
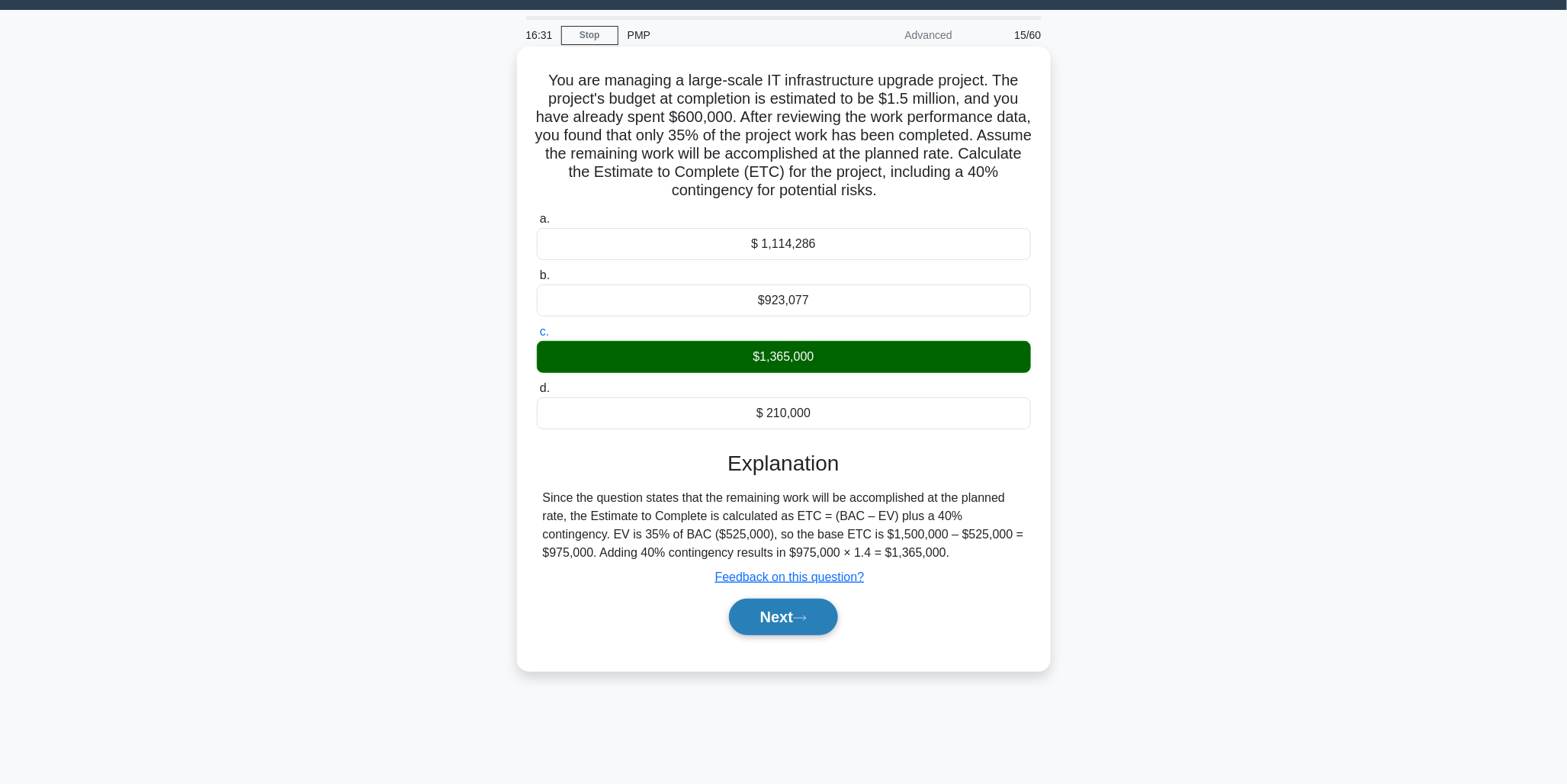
click at [784, 633] on button "Next" at bounding box center [783, 617] width 109 height 37
